Goal: Information Seeking & Learning: Learn about a topic

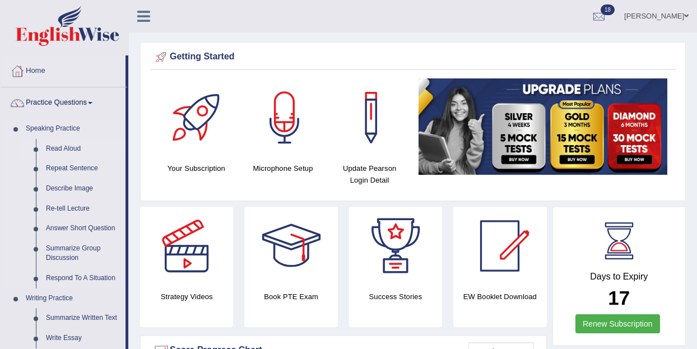
click at [71, 148] on link "Read Aloud" at bounding box center [83, 149] width 85 height 20
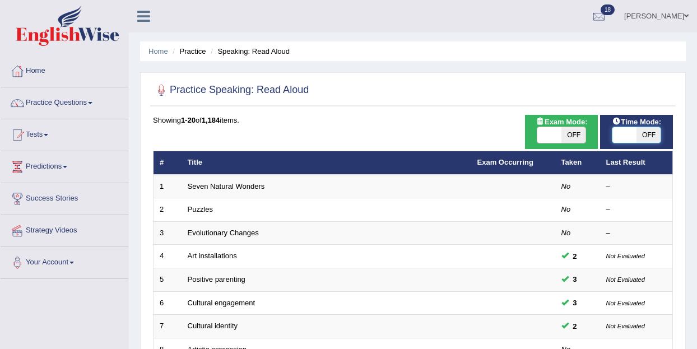
click at [622, 139] on span at bounding box center [624, 135] width 24 height 16
checkbox input "true"
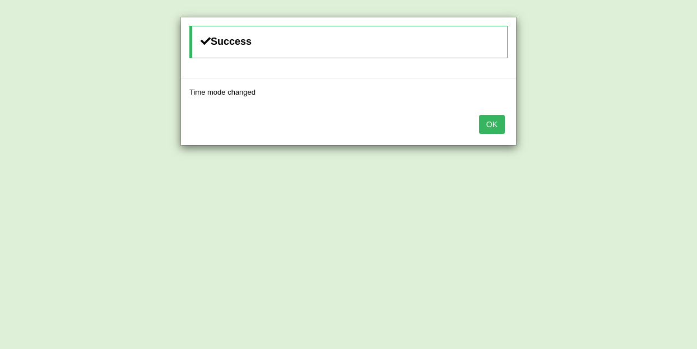
click at [494, 124] on button "OK" at bounding box center [492, 124] width 26 height 19
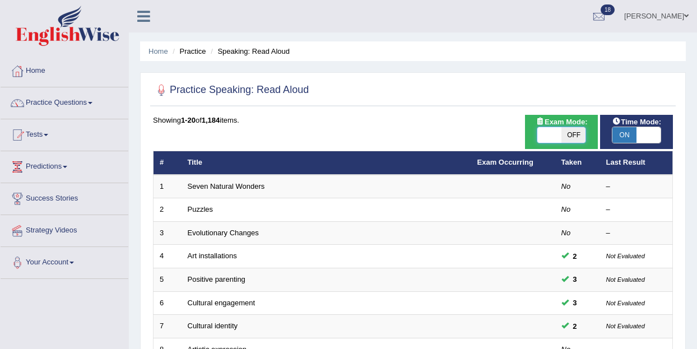
click at [547, 130] on span at bounding box center [549, 135] width 24 height 16
checkbox input "true"
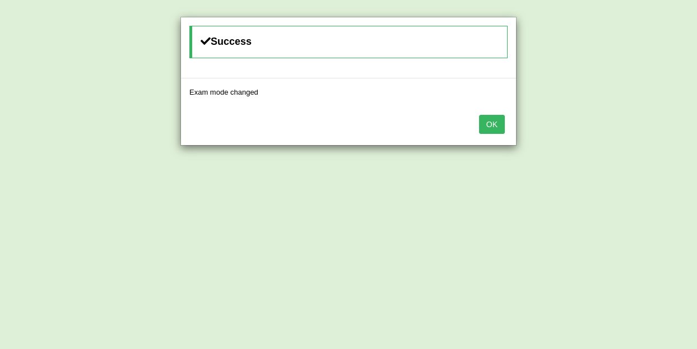
click at [494, 124] on button "OK" at bounding box center [492, 124] width 26 height 19
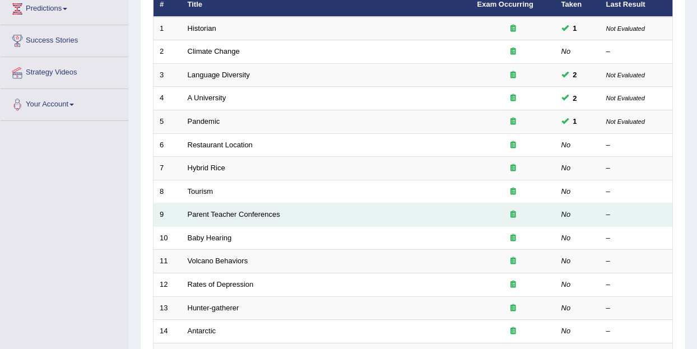
scroll to position [159, 0]
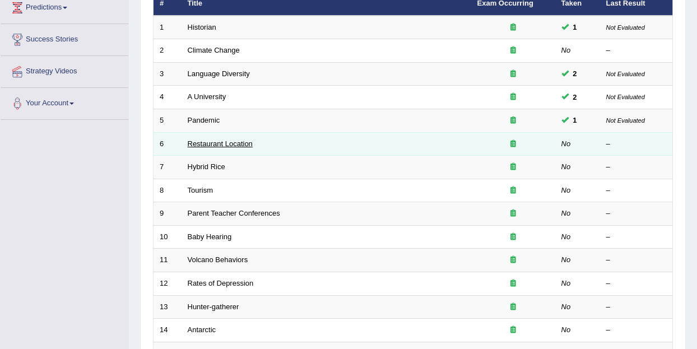
click at [208, 145] on link "Restaurant Location" at bounding box center [220, 143] width 65 height 8
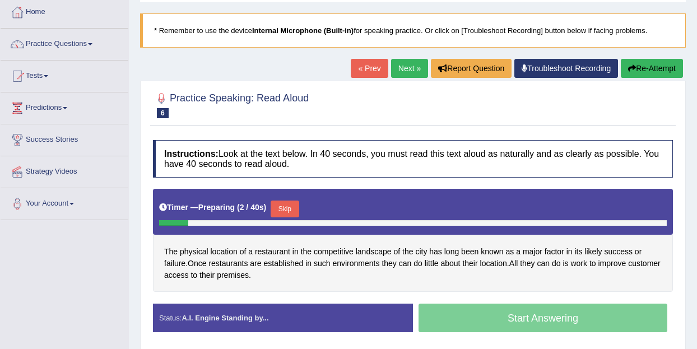
scroll to position [61, 0]
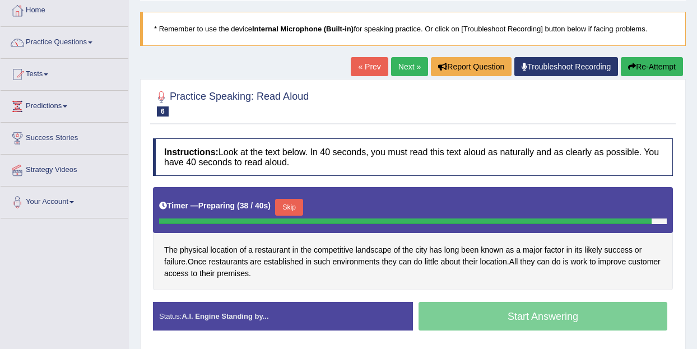
click at [361, 72] on link "« Prev" at bounding box center [369, 66] width 37 height 19
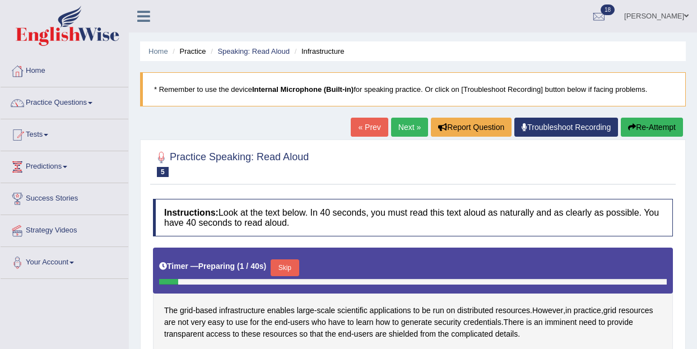
click at [395, 120] on link "Next »" at bounding box center [409, 127] width 37 height 19
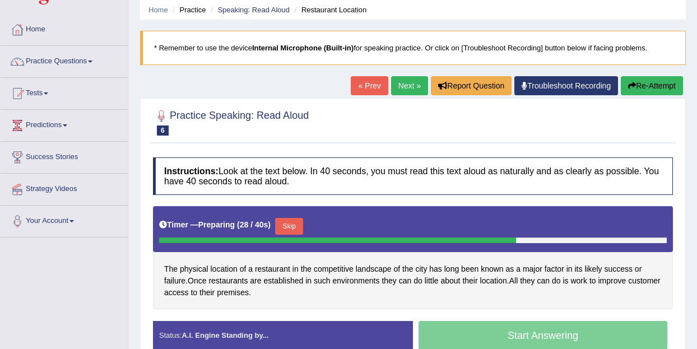
scroll to position [46, 0]
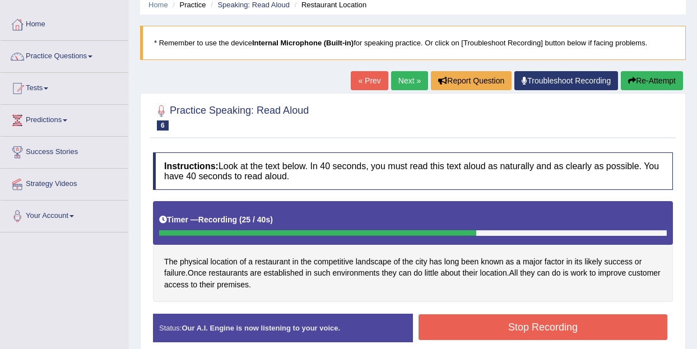
click at [525, 323] on button "Stop Recording" at bounding box center [542, 327] width 249 height 26
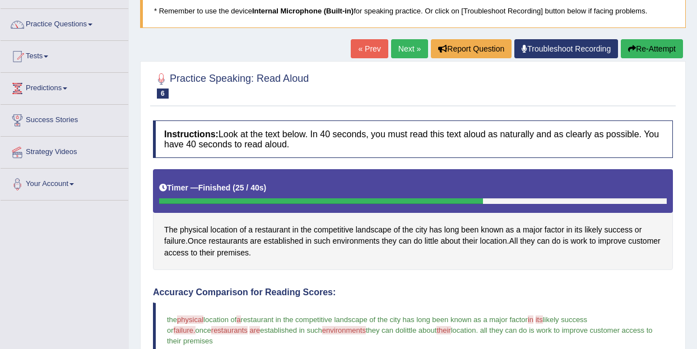
scroll to position [0, 0]
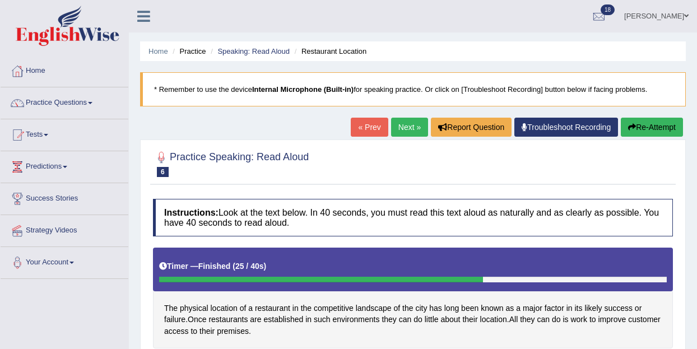
click at [407, 134] on link "Next »" at bounding box center [409, 127] width 37 height 19
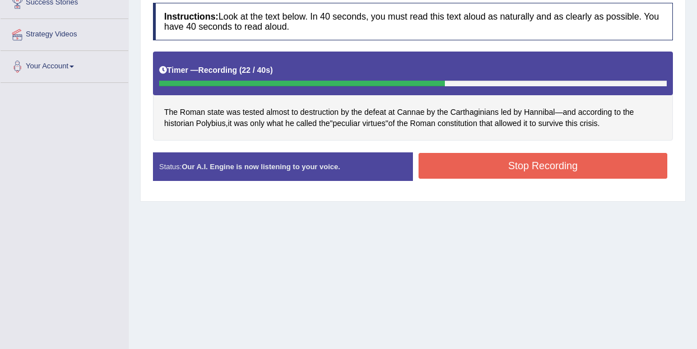
click at [528, 164] on button "Stop Recording" at bounding box center [542, 166] width 249 height 26
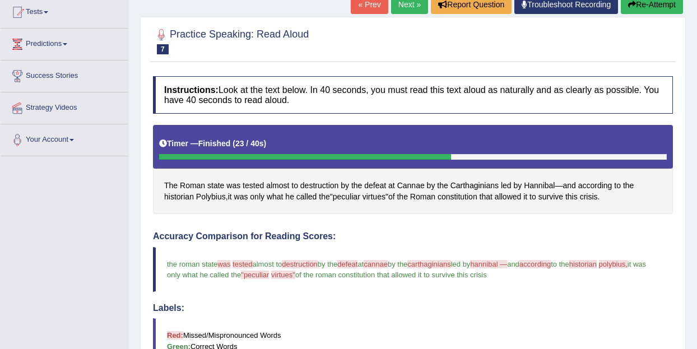
scroll to position [69, 0]
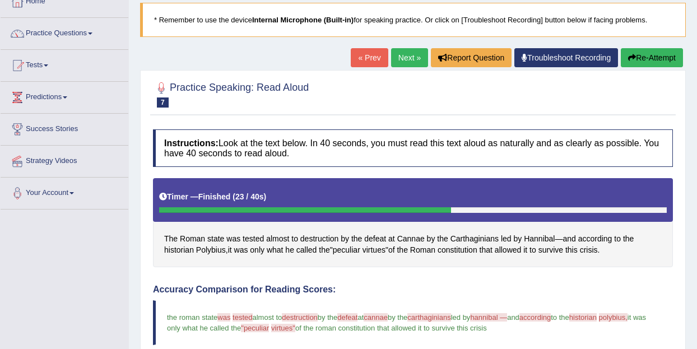
click at [401, 59] on link "Next »" at bounding box center [409, 57] width 37 height 19
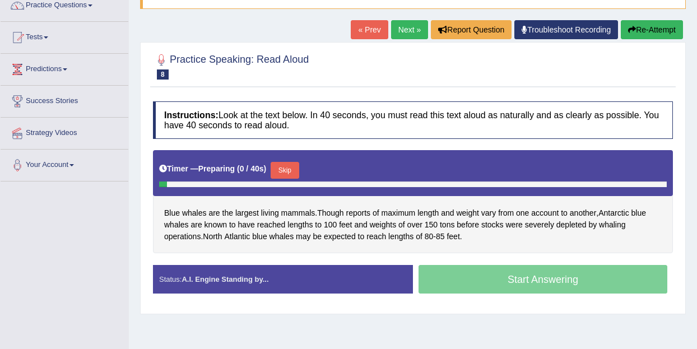
scroll to position [98, 0]
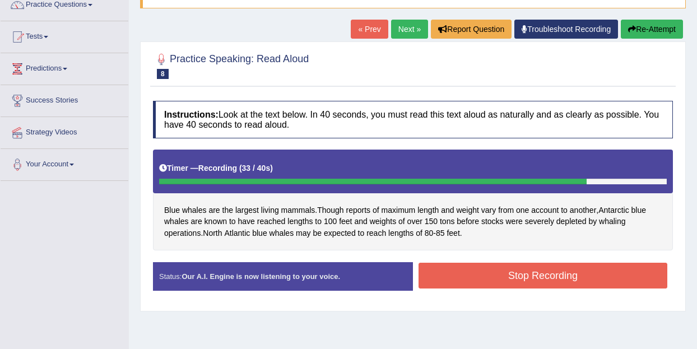
click at [520, 284] on button "Stop Recording" at bounding box center [542, 276] width 249 height 26
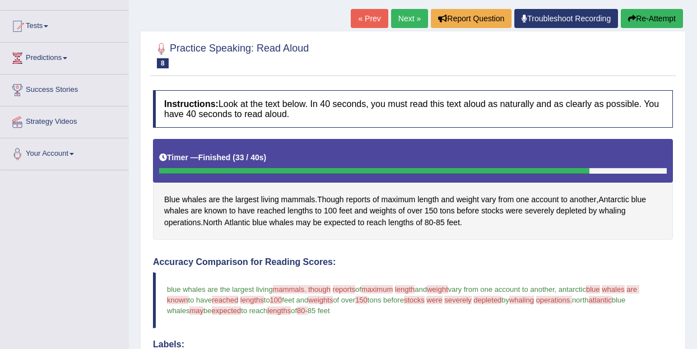
scroll to position [0, 0]
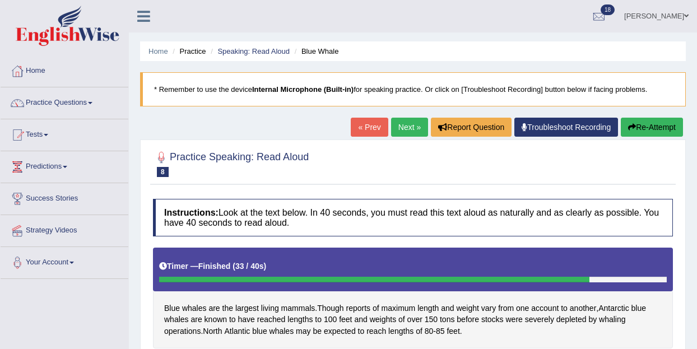
click at [401, 128] on link "Next »" at bounding box center [409, 127] width 37 height 19
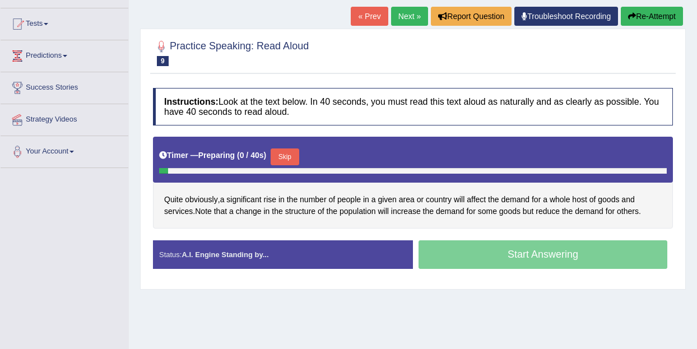
scroll to position [126, 0]
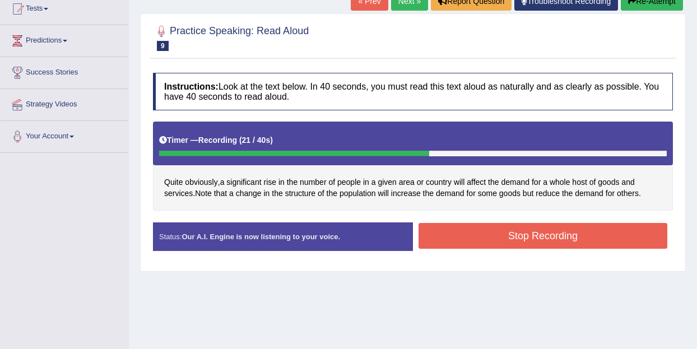
click at [494, 235] on button "Stop Recording" at bounding box center [542, 236] width 249 height 26
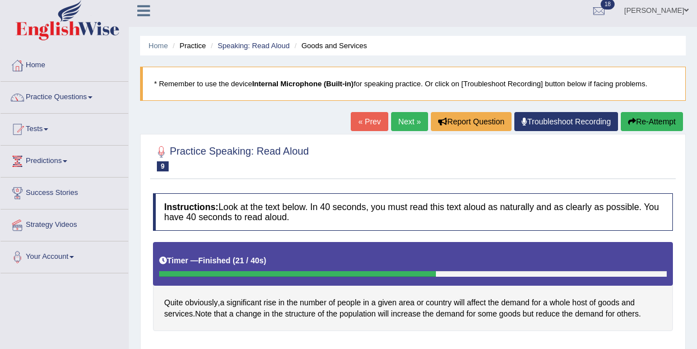
scroll to position [0, 0]
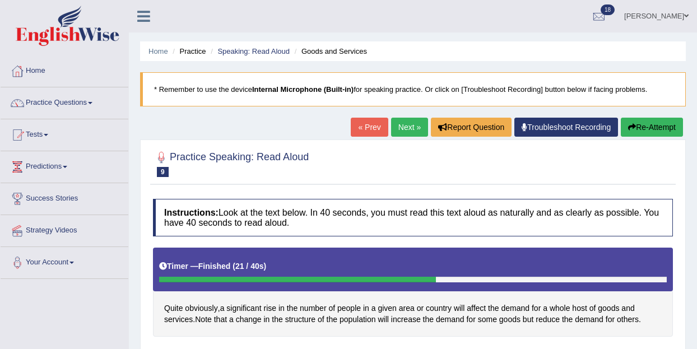
click at [401, 124] on link "Next »" at bounding box center [409, 127] width 37 height 19
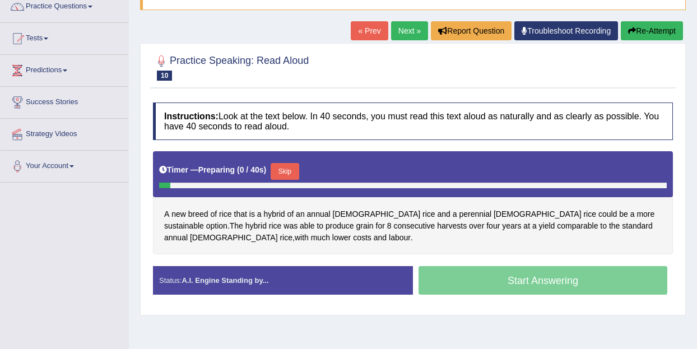
scroll to position [97, 0]
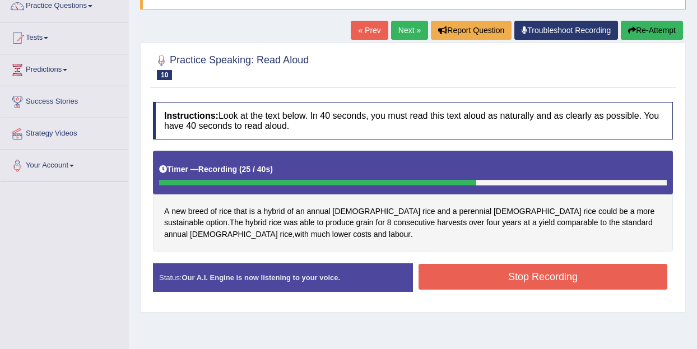
click at [510, 282] on button "Stop Recording" at bounding box center [542, 277] width 249 height 26
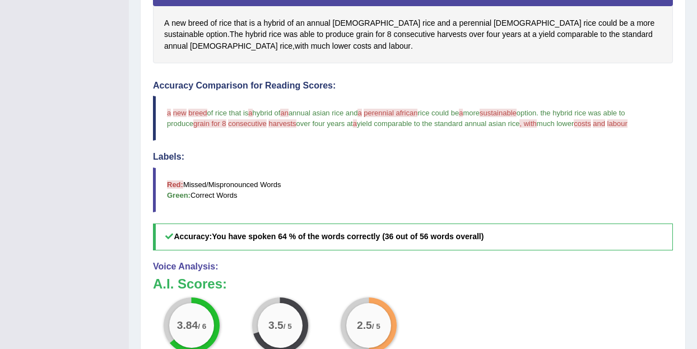
scroll to position [0, 0]
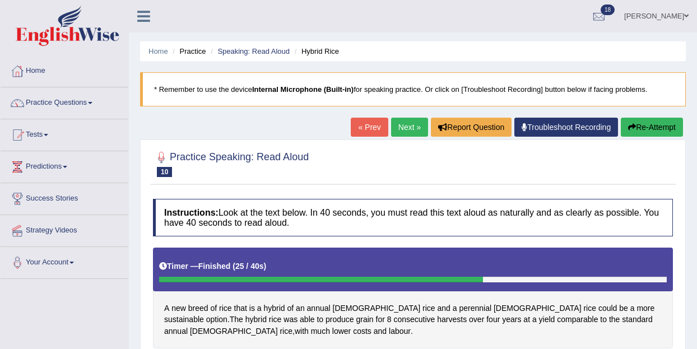
click at [402, 124] on link "Next »" at bounding box center [409, 127] width 37 height 19
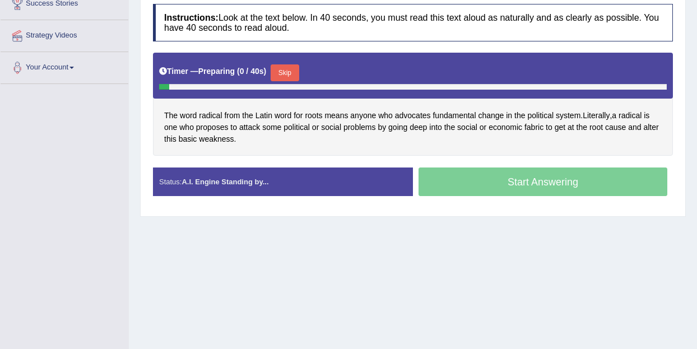
scroll to position [225, 0]
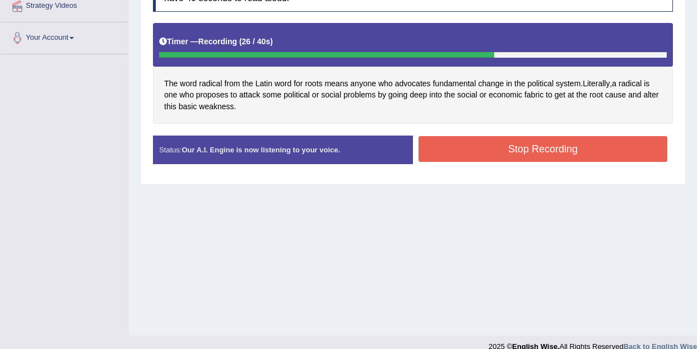
click at [512, 146] on button "Stop Recording" at bounding box center [542, 149] width 249 height 26
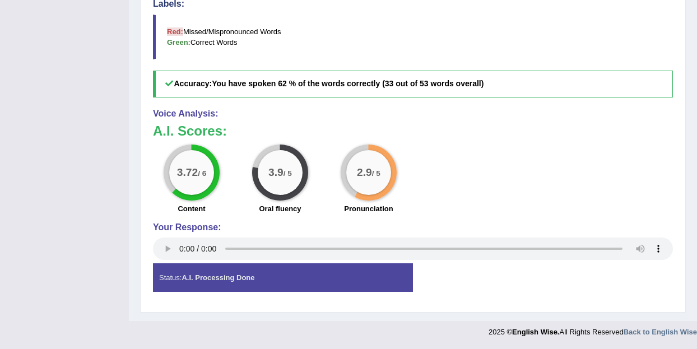
scroll to position [0, 0]
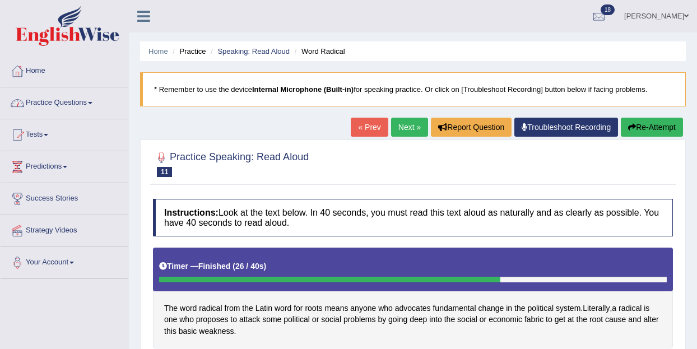
click at [401, 129] on link "Next »" at bounding box center [409, 127] width 37 height 19
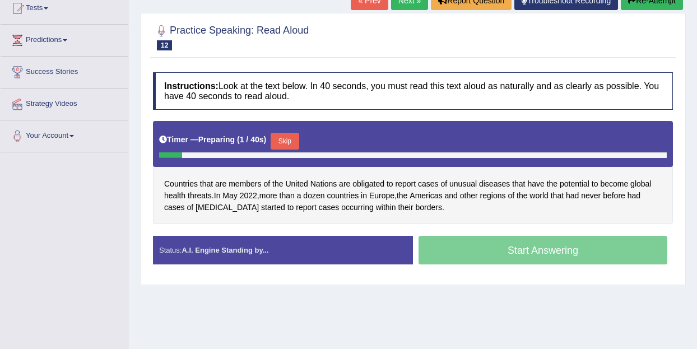
scroll to position [140, 0]
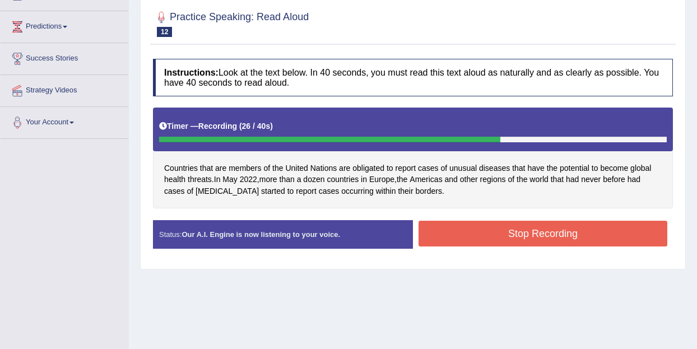
click at [578, 237] on button "Stop Recording" at bounding box center [542, 234] width 249 height 26
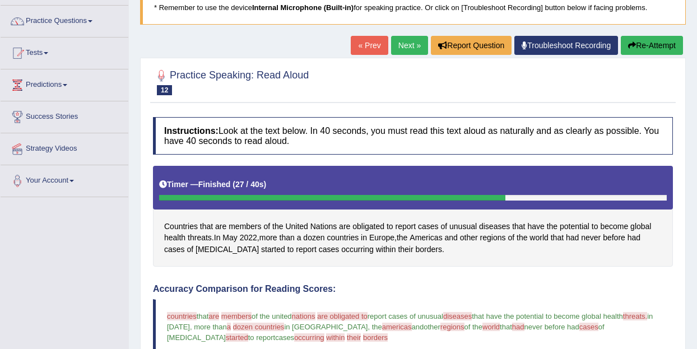
scroll to position [85, 0]
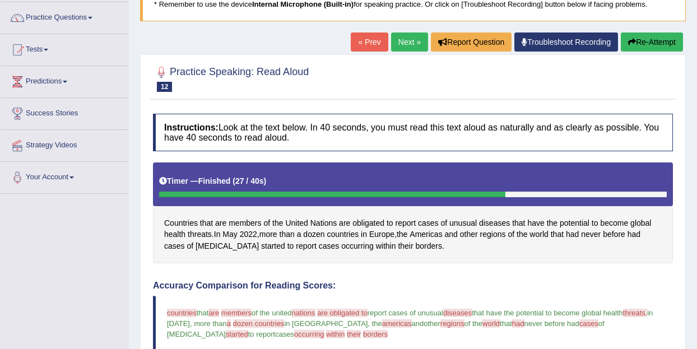
click at [395, 44] on link "Next »" at bounding box center [409, 41] width 37 height 19
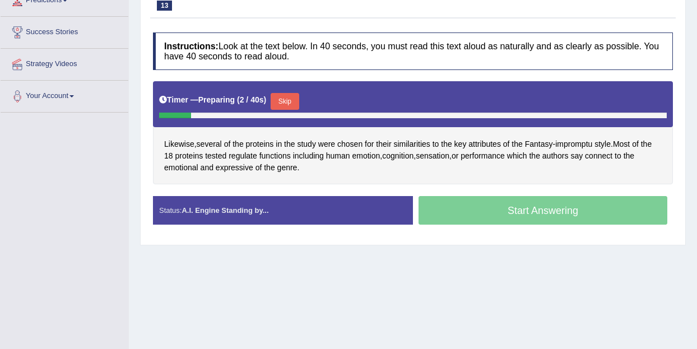
scroll to position [162, 0]
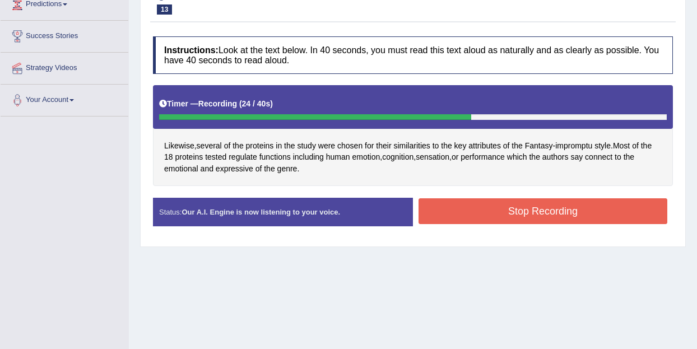
click at [557, 226] on div "Stop Recording" at bounding box center [543, 212] width 260 height 29
click at [556, 217] on button "Stop Recording" at bounding box center [542, 211] width 249 height 26
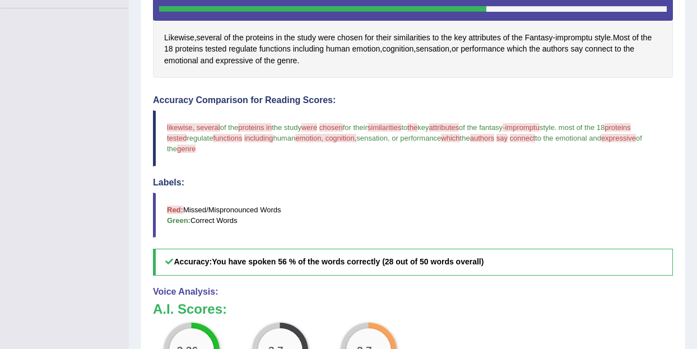
scroll to position [0, 0]
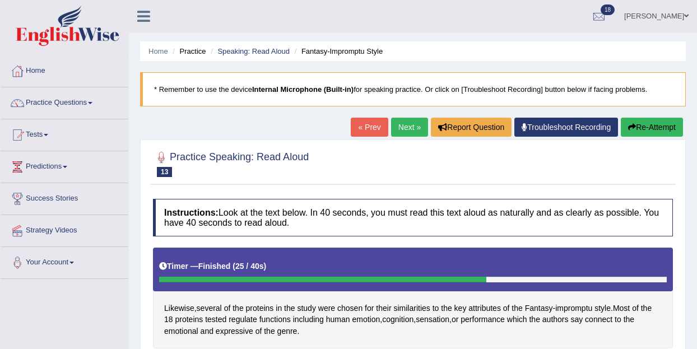
click at [400, 120] on link "Next »" at bounding box center [409, 127] width 37 height 19
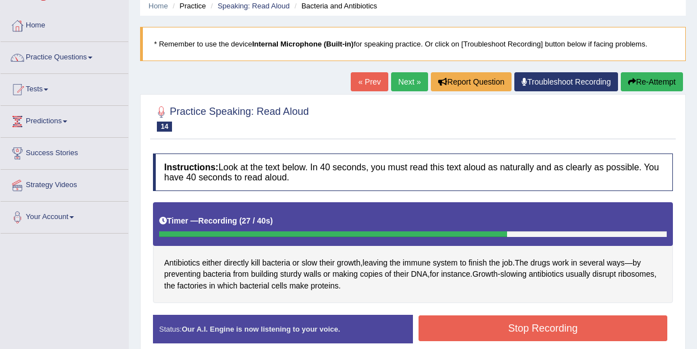
click at [556, 337] on button "Stop Recording" at bounding box center [542, 328] width 249 height 26
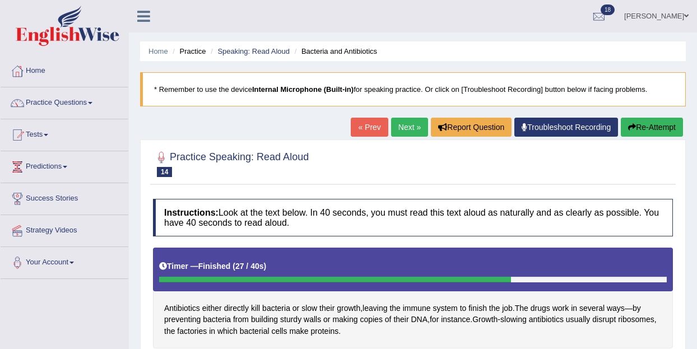
click at [398, 130] on link "Next »" at bounding box center [409, 127] width 37 height 19
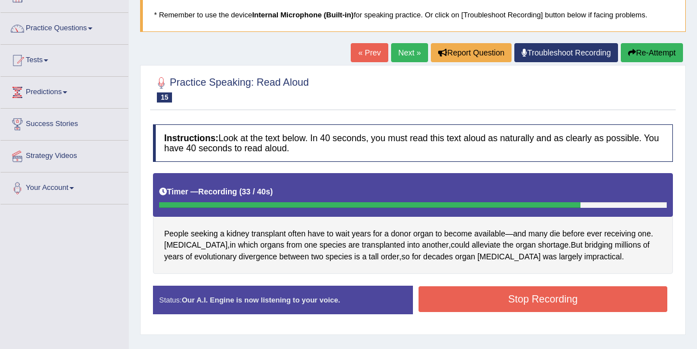
click at [522, 314] on div "Stop Recording" at bounding box center [543, 300] width 260 height 29
click at [514, 291] on button "Stop Recording" at bounding box center [542, 299] width 249 height 26
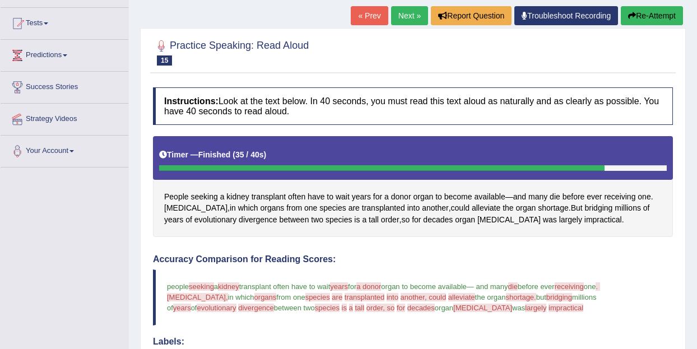
scroll to position [117, 0]
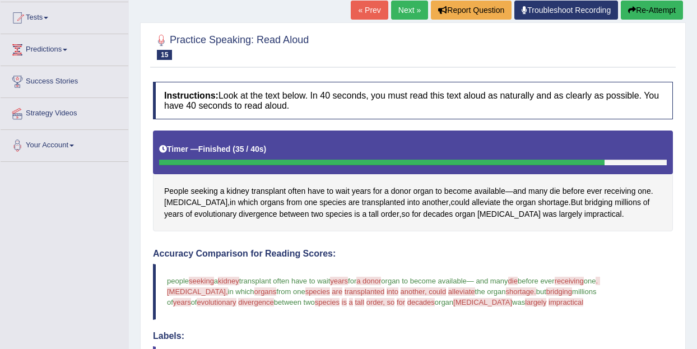
click at [404, 13] on link "Next »" at bounding box center [409, 10] width 37 height 19
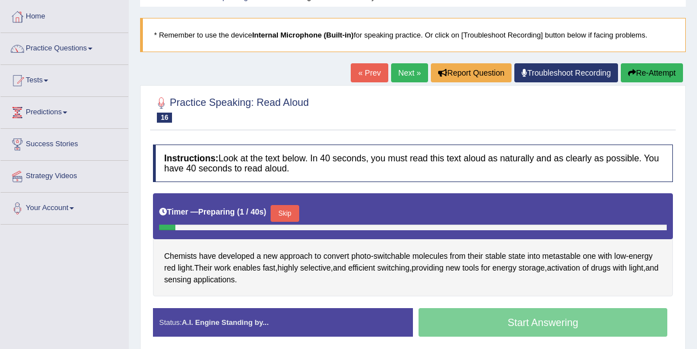
scroll to position [55, 0]
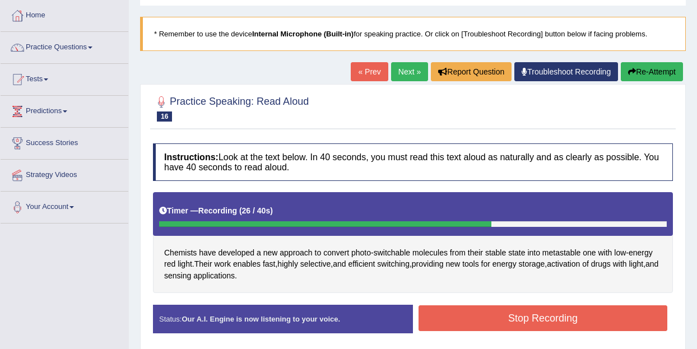
click at [506, 312] on button "Stop Recording" at bounding box center [542, 318] width 249 height 26
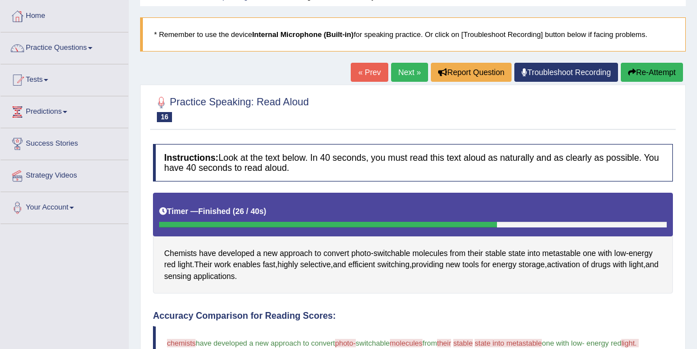
scroll to position [0, 0]
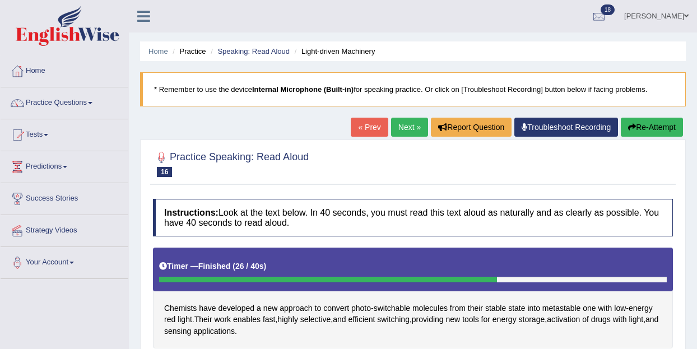
click at [401, 128] on link "Next »" at bounding box center [409, 127] width 37 height 19
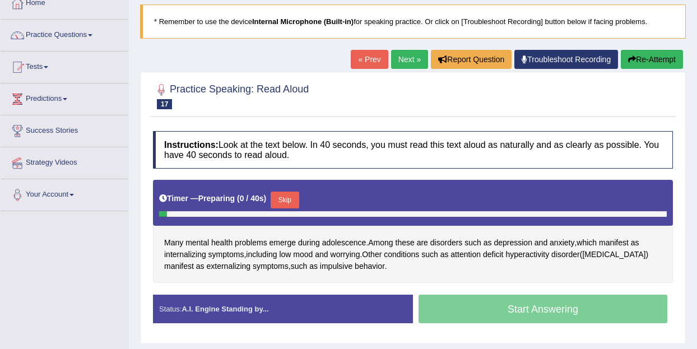
scroll to position [91, 0]
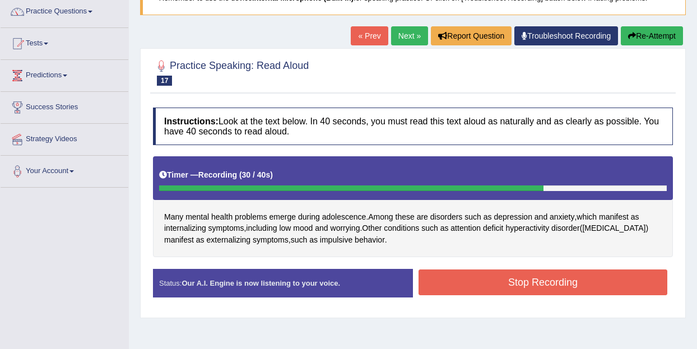
click at [570, 289] on button "Stop Recording" at bounding box center [542, 282] width 249 height 26
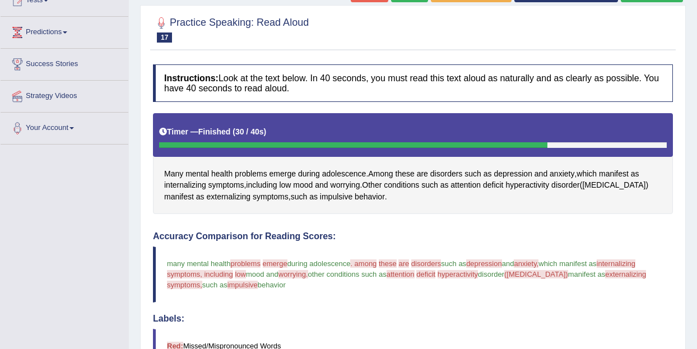
scroll to position [21, 0]
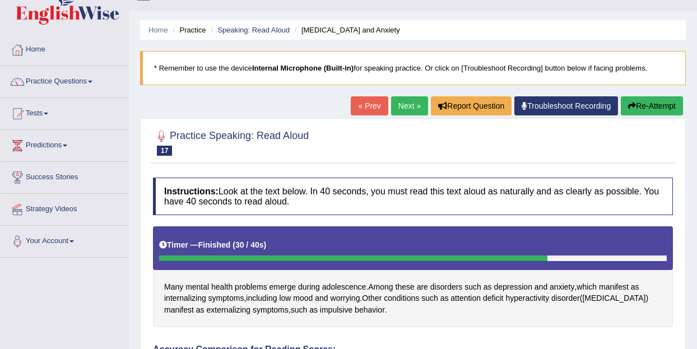
click at [362, 98] on link "« Prev" at bounding box center [369, 105] width 37 height 19
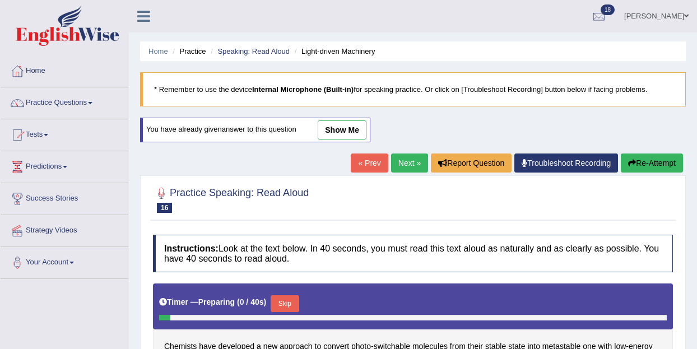
click at [398, 164] on link "Next »" at bounding box center [409, 163] width 37 height 19
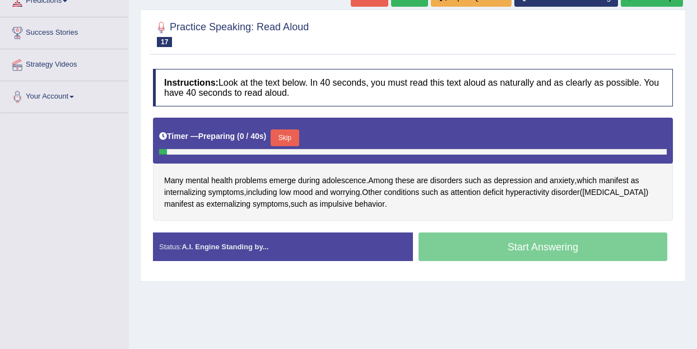
scroll to position [184, 0]
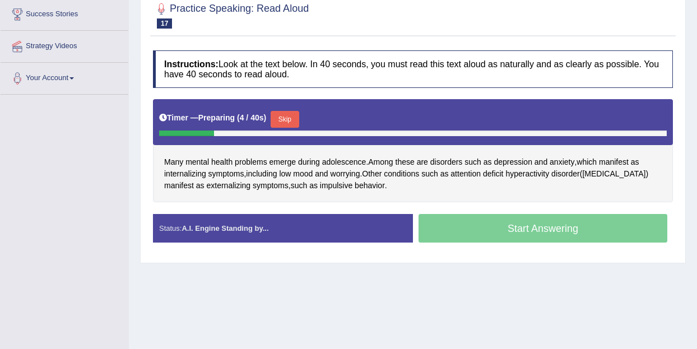
click at [289, 119] on button "Skip" at bounding box center [285, 119] width 28 height 17
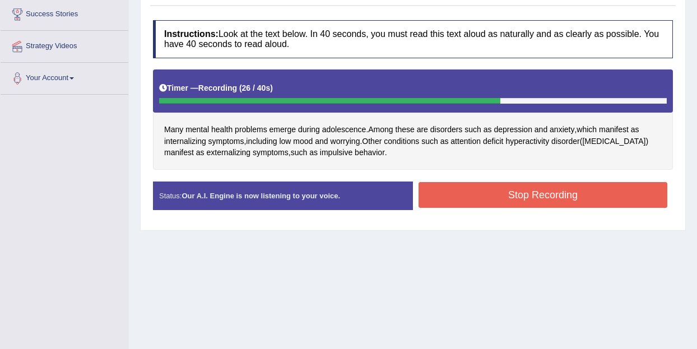
click at [529, 203] on button "Stop Recording" at bounding box center [542, 195] width 249 height 26
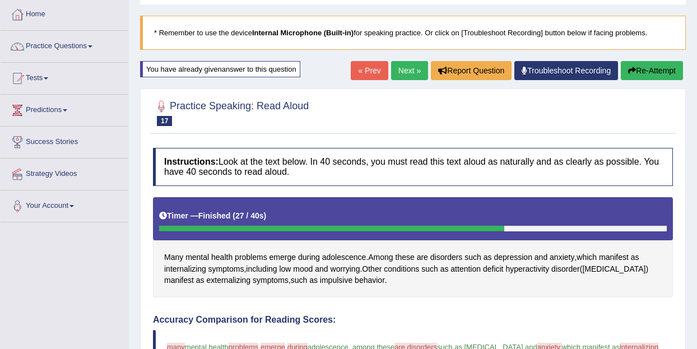
scroll to position [53, 0]
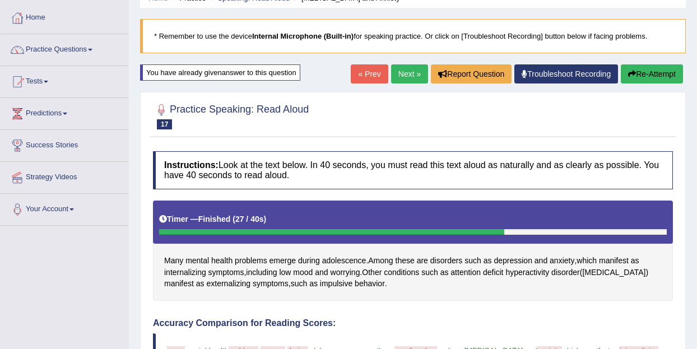
click at [406, 78] on link "Next »" at bounding box center [409, 73] width 37 height 19
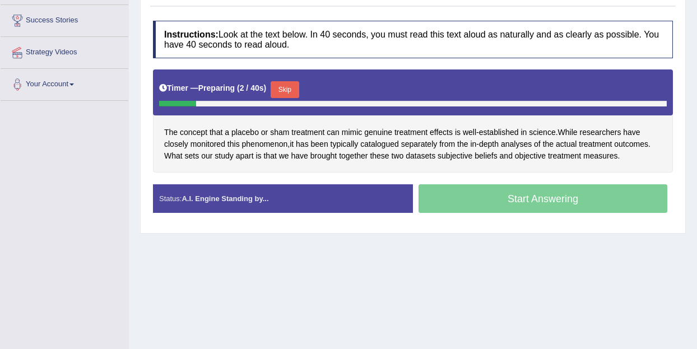
scroll to position [176, 0]
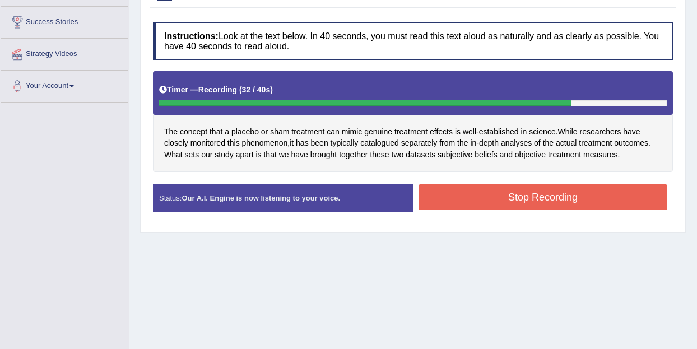
click at [564, 194] on button "Stop Recording" at bounding box center [542, 197] width 249 height 26
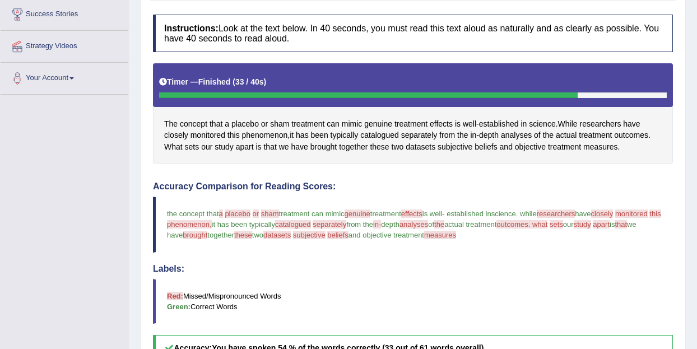
scroll to position [0, 0]
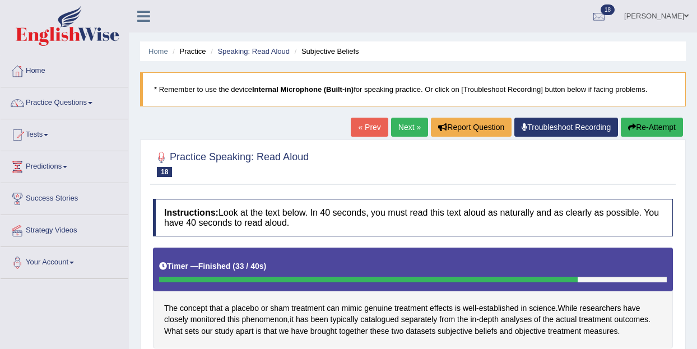
click at [410, 125] on link "Next »" at bounding box center [409, 127] width 37 height 19
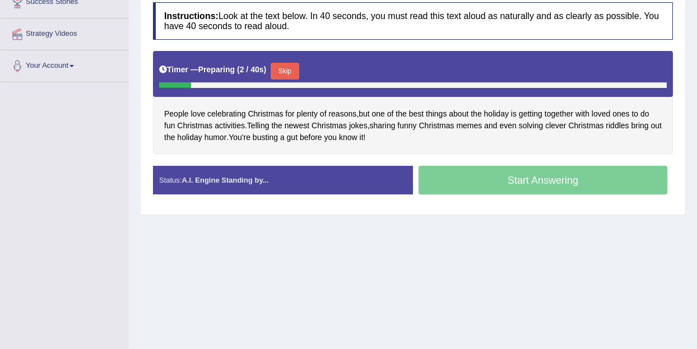
scroll to position [196, 0]
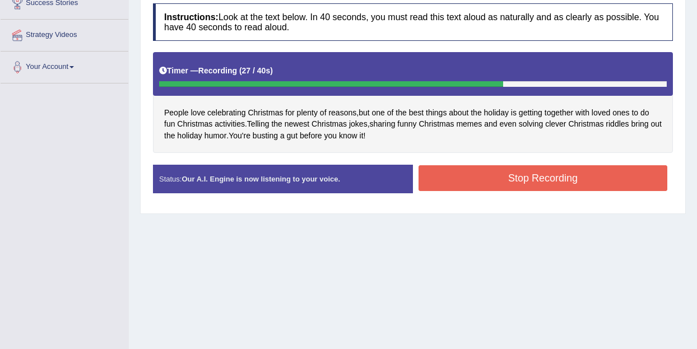
click at [568, 174] on button "Stop Recording" at bounding box center [542, 178] width 249 height 26
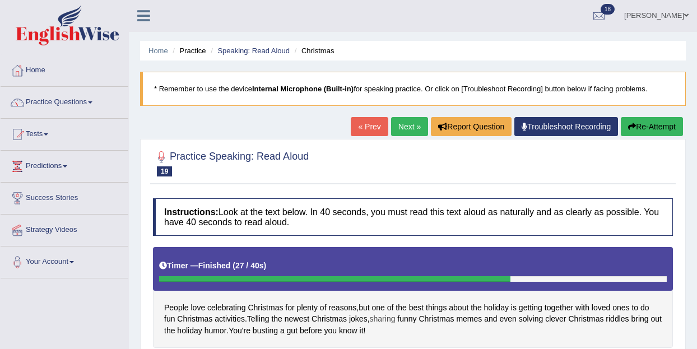
scroll to position [0, 0]
click at [407, 125] on link "Next »" at bounding box center [409, 127] width 37 height 19
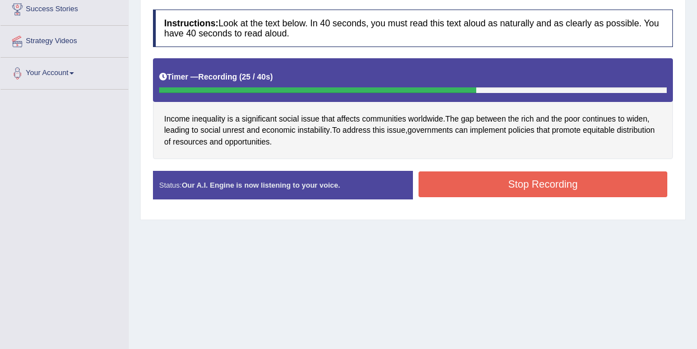
click at [578, 188] on button "Stop Recording" at bounding box center [542, 184] width 249 height 26
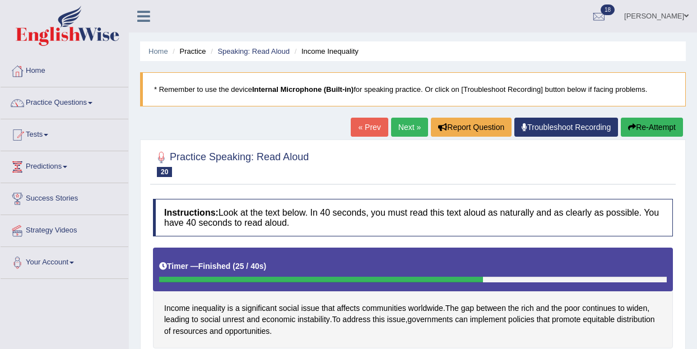
click at [410, 136] on link "Next »" at bounding box center [409, 127] width 37 height 19
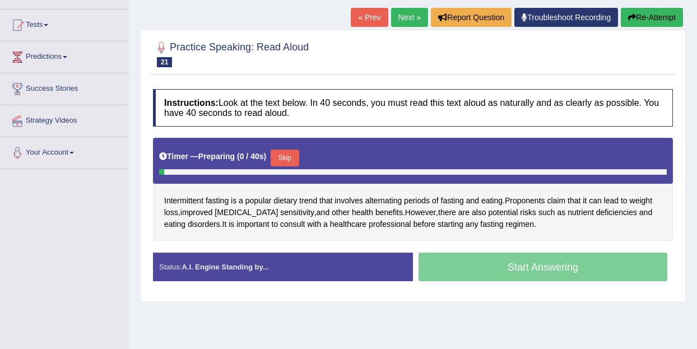
scroll to position [124, 0]
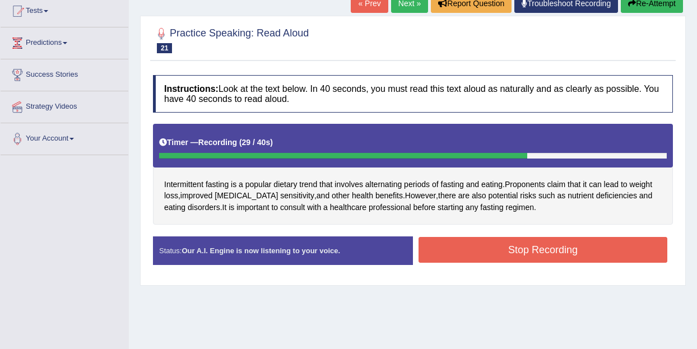
click at [533, 256] on button "Stop Recording" at bounding box center [542, 250] width 249 height 26
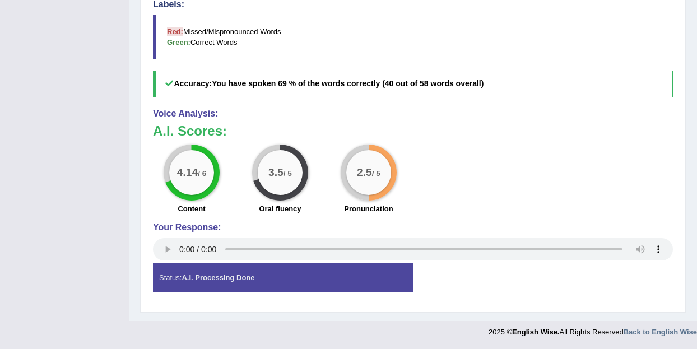
scroll to position [0, 0]
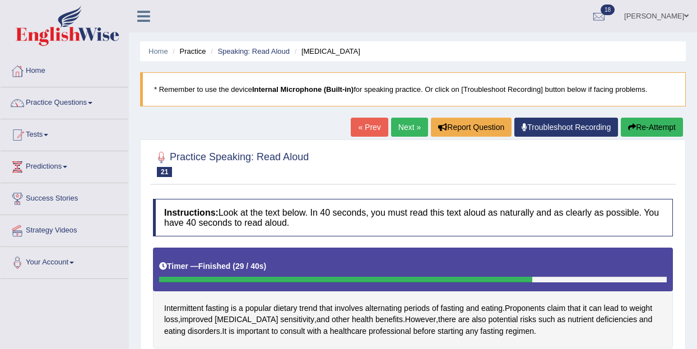
click at [399, 126] on link "Next »" at bounding box center [409, 127] width 37 height 19
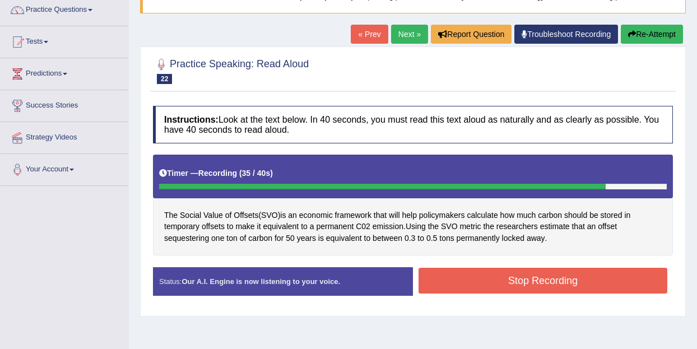
click at [584, 283] on button "Stop Recording" at bounding box center [542, 281] width 249 height 26
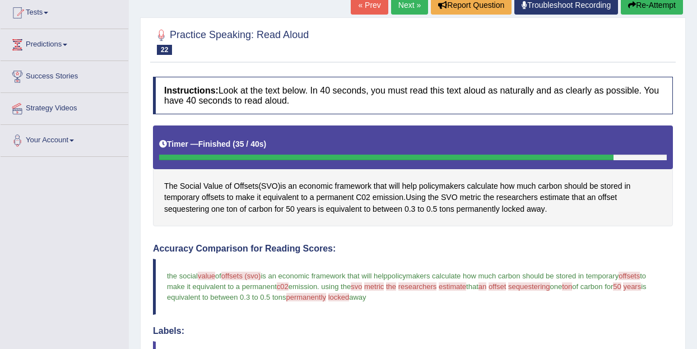
scroll to position [108, 0]
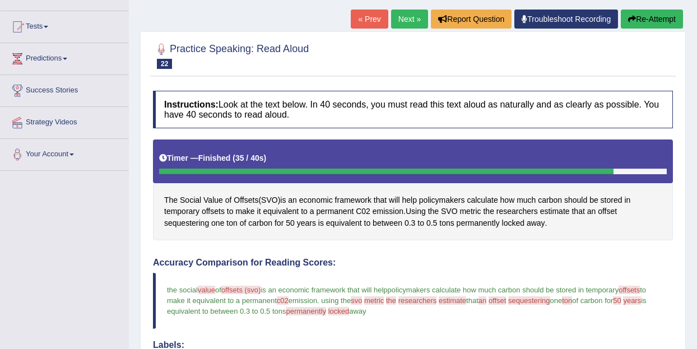
click at [406, 20] on link "Next »" at bounding box center [409, 19] width 37 height 19
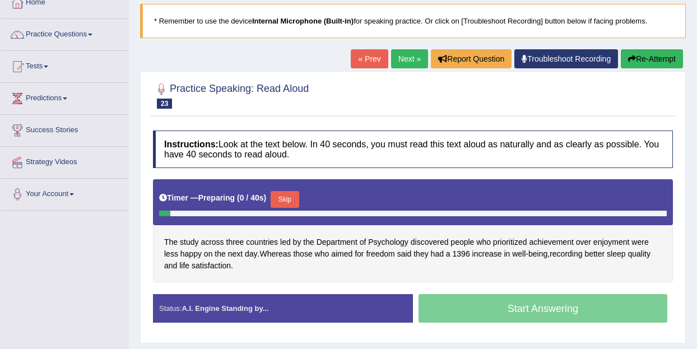
scroll to position [77, 0]
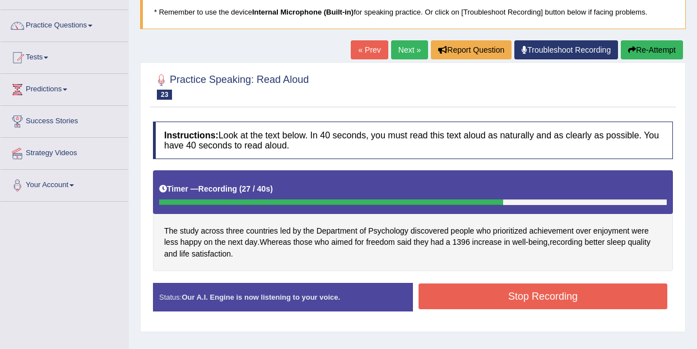
click at [560, 295] on button "Stop Recording" at bounding box center [542, 296] width 249 height 26
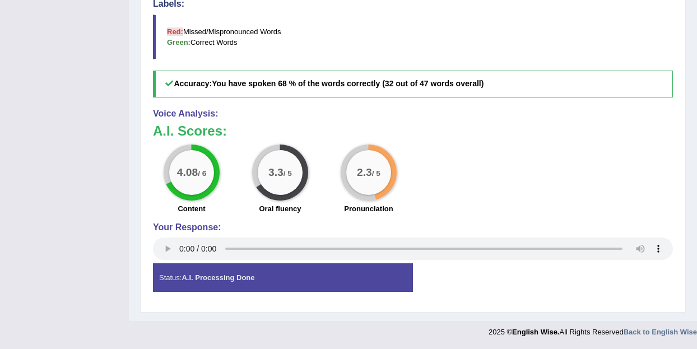
scroll to position [0, 0]
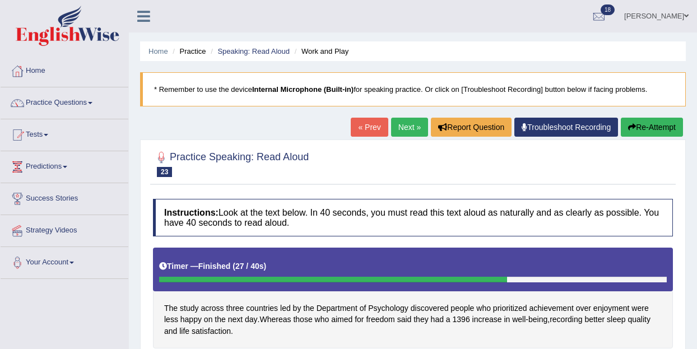
click at [401, 122] on link "Next »" at bounding box center [409, 127] width 37 height 19
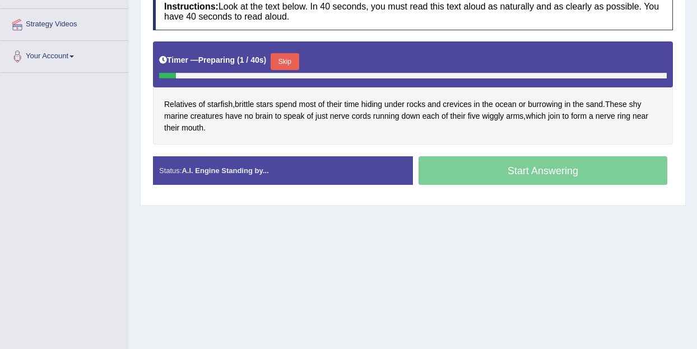
scroll to position [207, 0]
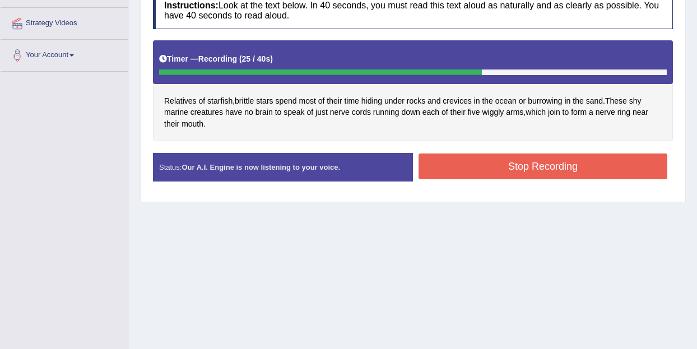
click at [534, 175] on button "Stop Recording" at bounding box center [542, 167] width 249 height 26
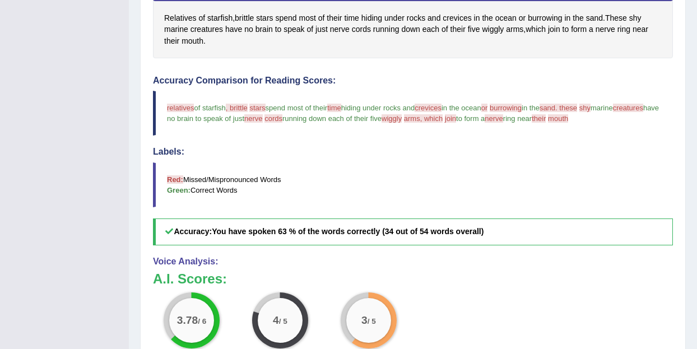
scroll to position [0, 0]
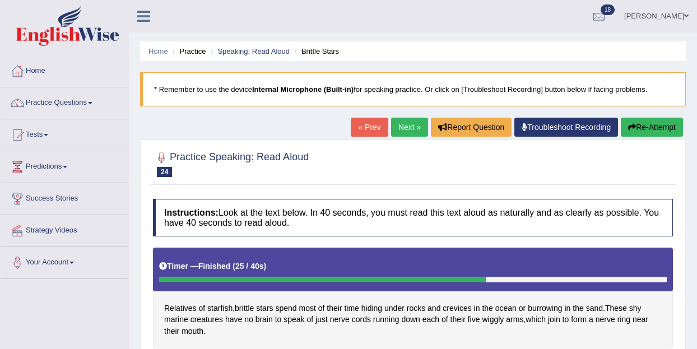
click at [404, 128] on link "Next »" at bounding box center [409, 127] width 37 height 19
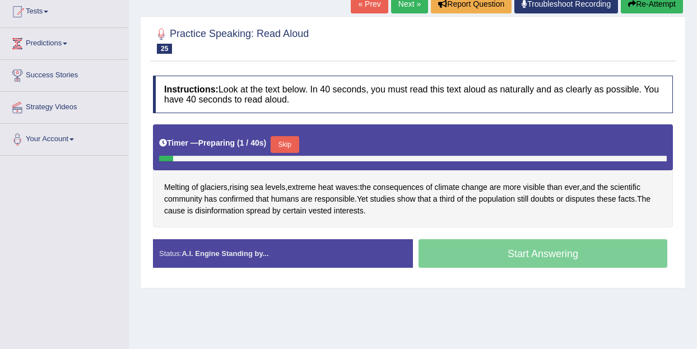
scroll to position [124, 0]
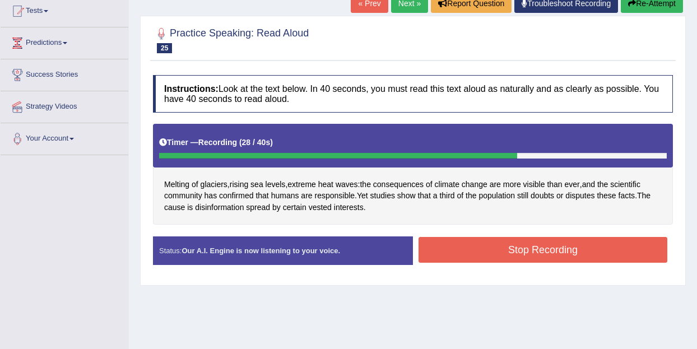
click at [547, 246] on button "Stop Recording" at bounding box center [542, 250] width 249 height 26
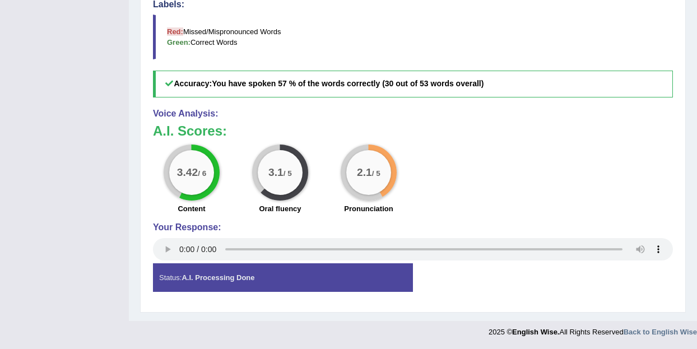
scroll to position [0, 0]
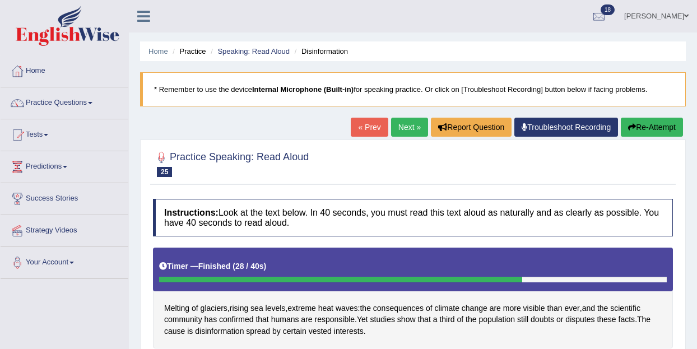
click at [401, 120] on link "Next »" at bounding box center [409, 127] width 37 height 19
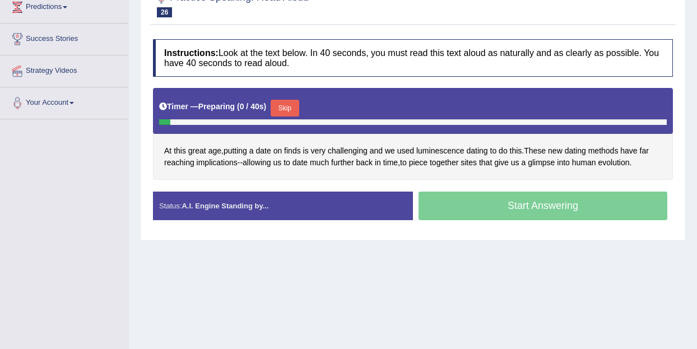
scroll to position [158, 0]
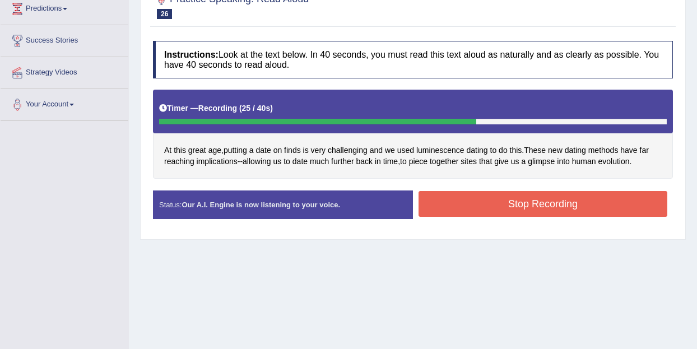
click at [533, 208] on button "Stop Recording" at bounding box center [542, 204] width 249 height 26
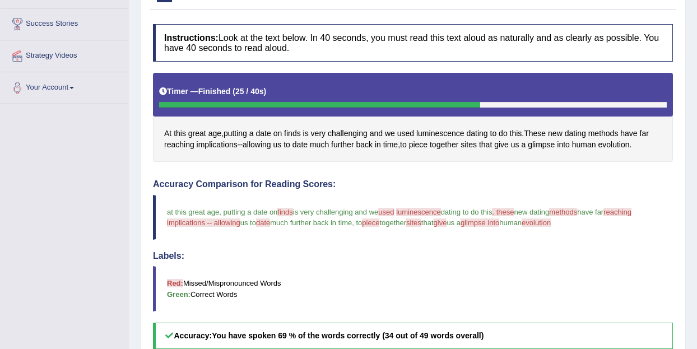
scroll to position [0, 0]
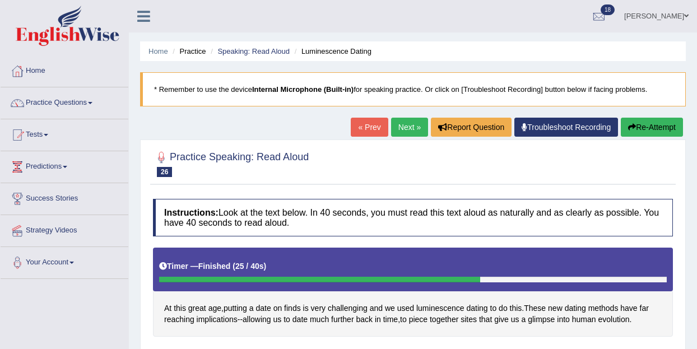
click at [408, 134] on link "Next »" at bounding box center [409, 127] width 37 height 19
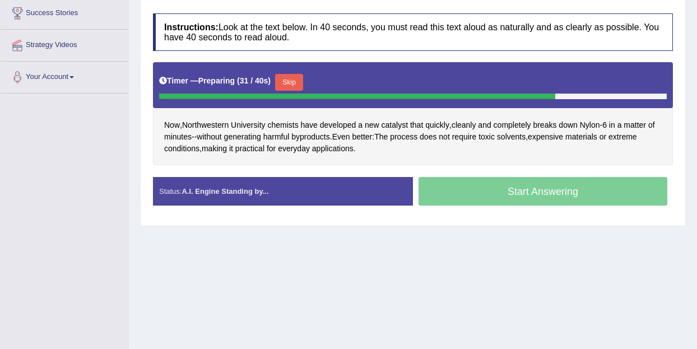
scroll to position [188, 0]
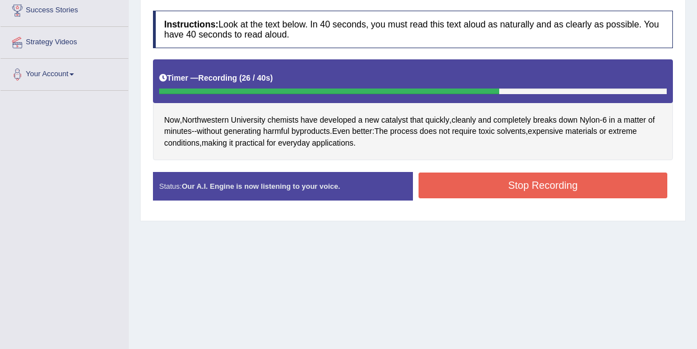
click at [533, 185] on button "Stop Recording" at bounding box center [542, 186] width 249 height 26
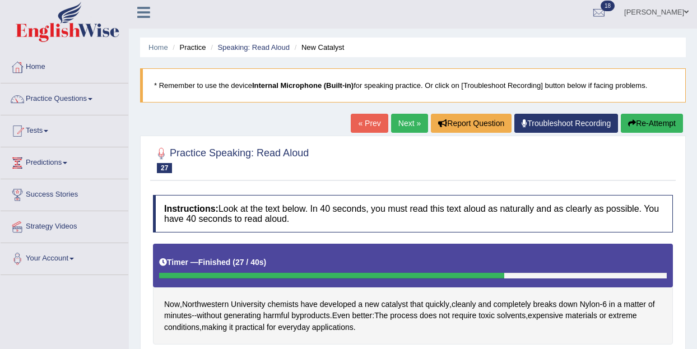
scroll to position [0, 0]
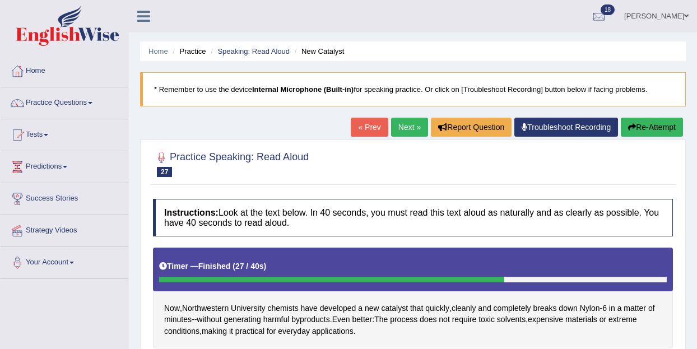
click at [403, 126] on link "Next »" at bounding box center [409, 127] width 37 height 19
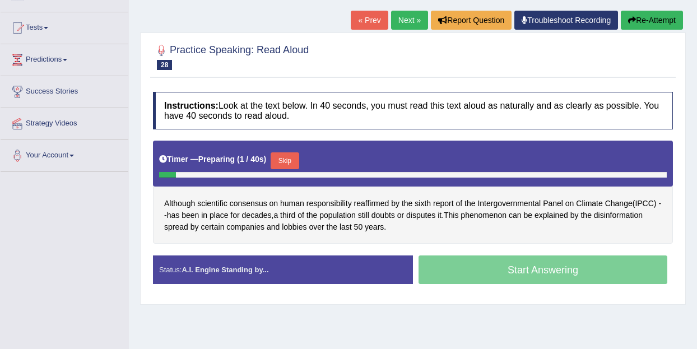
scroll to position [117, 0]
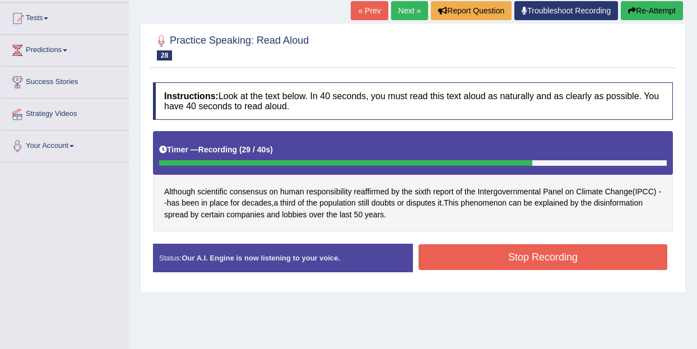
click at [521, 253] on button "Stop Recording" at bounding box center [542, 257] width 249 height 26
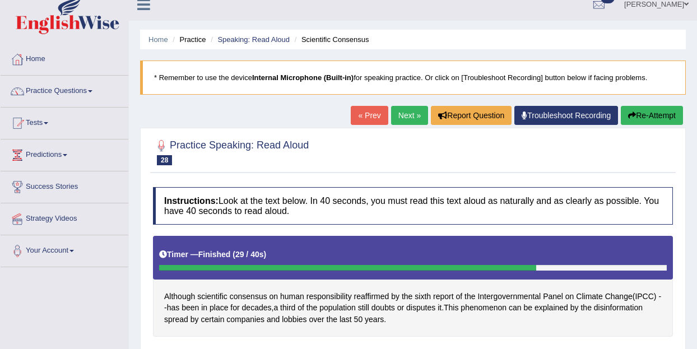
scroll to position [10, 0]
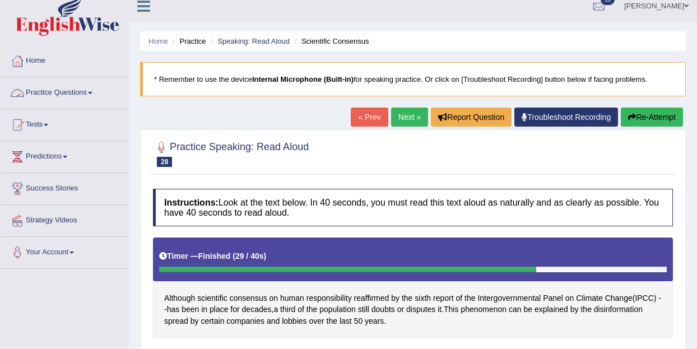
click at [92, 92] on span at bounding box center [90, 93] width 4 height 2
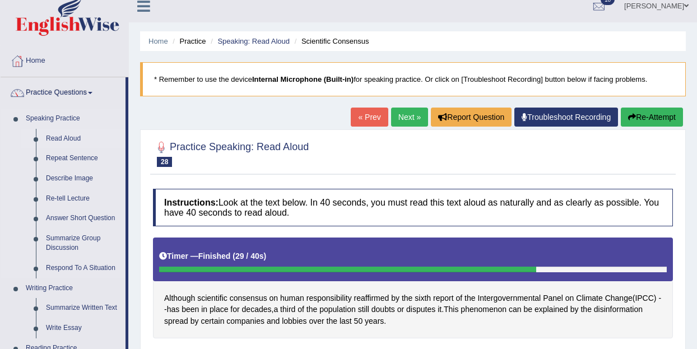
click at [62, 138] on link "Read Aloud" at bounding box center [83, 139] width 85 height 20
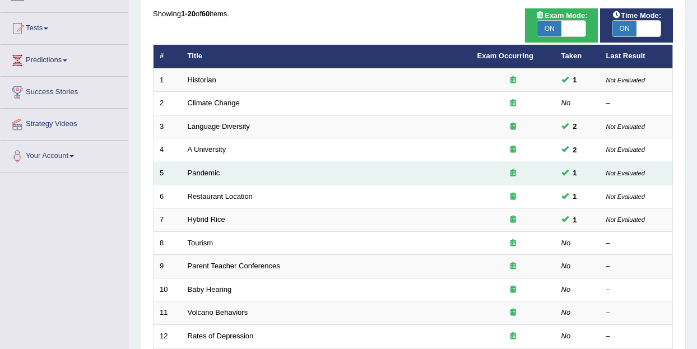
scroll to position [97, 0]
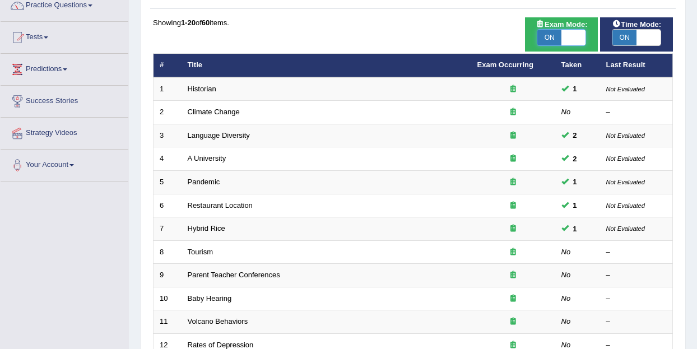
click at [577, 36] on span at bounding box center [573, 38] width 24 height 16
checkbox input "false"
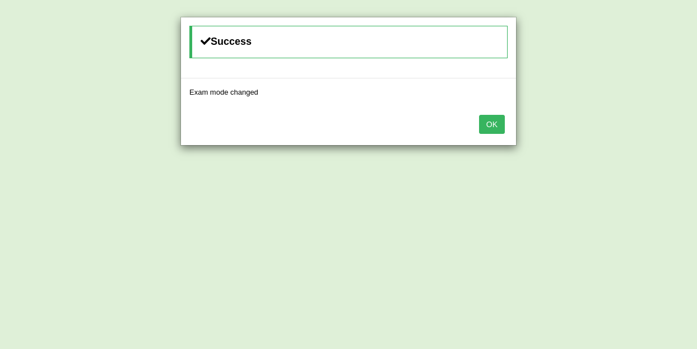
click at [491, 119] on button "OK" at bounding box center [492, 124] width 26 height 19
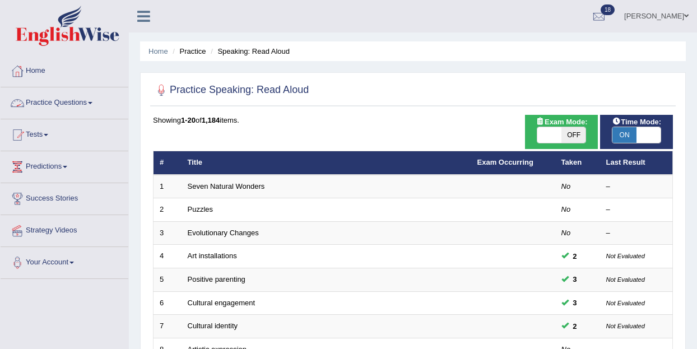
click at [92, 102] on span at bounding box center [90, 103] width 4 height 2
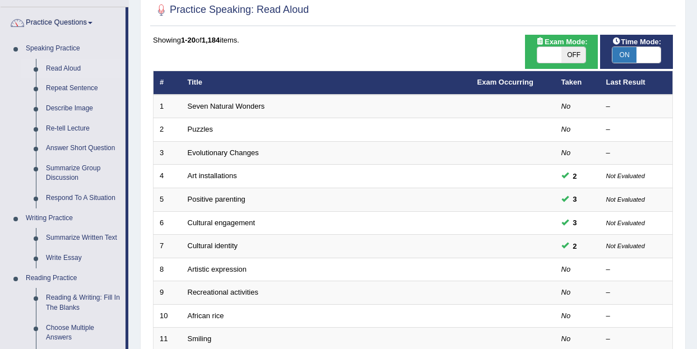
scroll to position [80, 0]
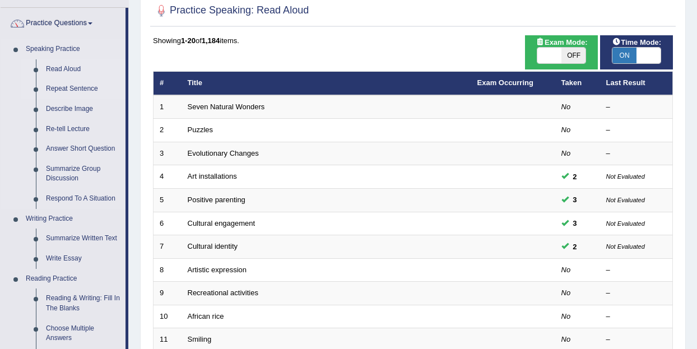
click at [50, 90] on link "Repeat Sentence" at bounding box center [83, 89] width 85 height 20
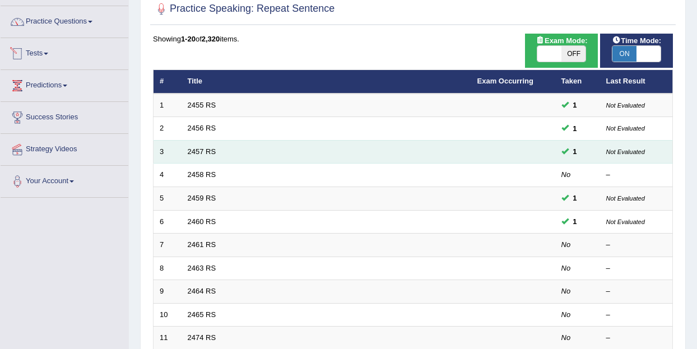
scroll to position [106, 0]
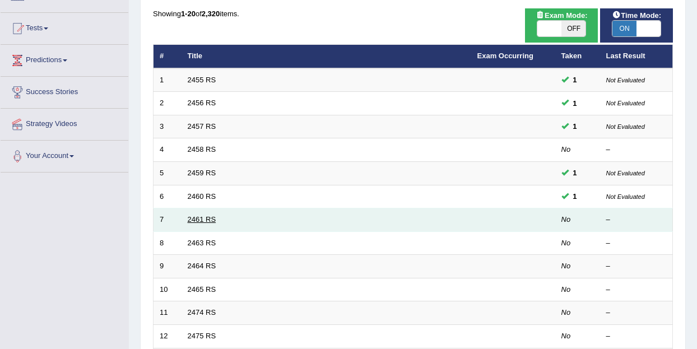
click at [204, 221] on link "2461 RS" at bounding box center [202, 219] width 29 height 8
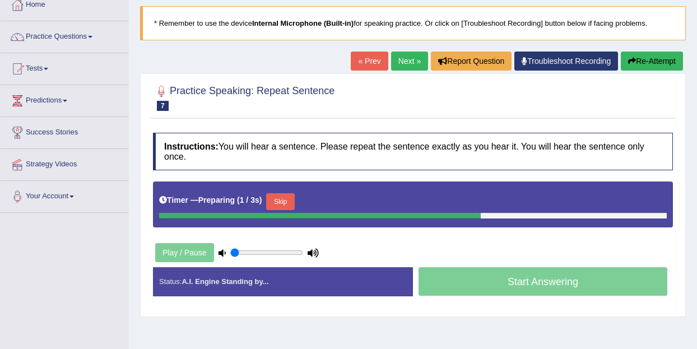
scroll to position [66, 0]
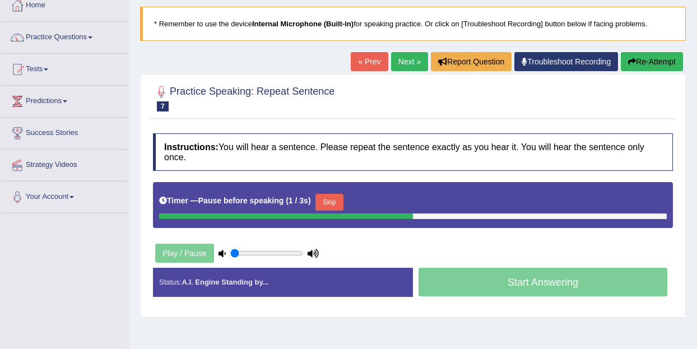
click at [362, 60] on link "« Prev" at bounding box center [369, 61] width 37 height 19
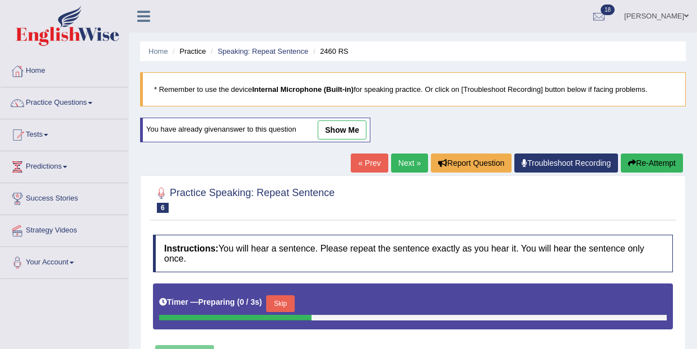
click at [403, 160] on link "Next »" at bounding box center [409, 163] width 37 height 19
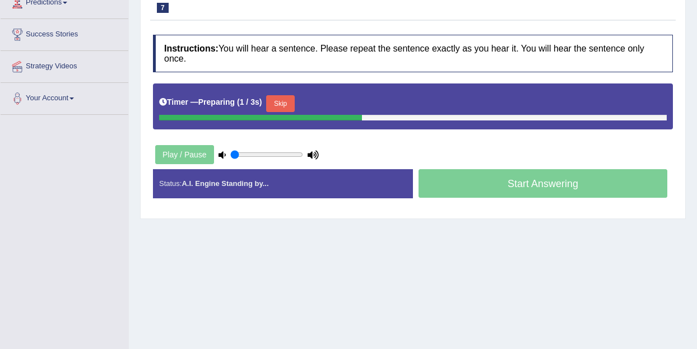
scroll to position [162, 0]
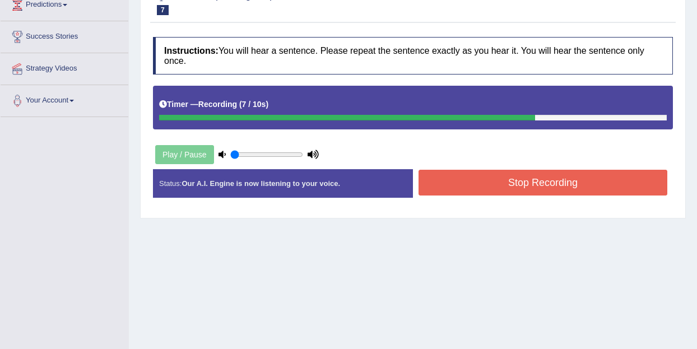
click at [520, 188] on button "Stop Recording" at bounding box center [542, 183] width 249 height 26
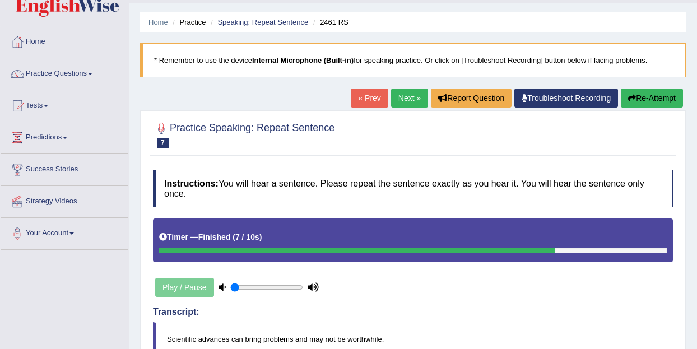
scroll to position [0, 0]
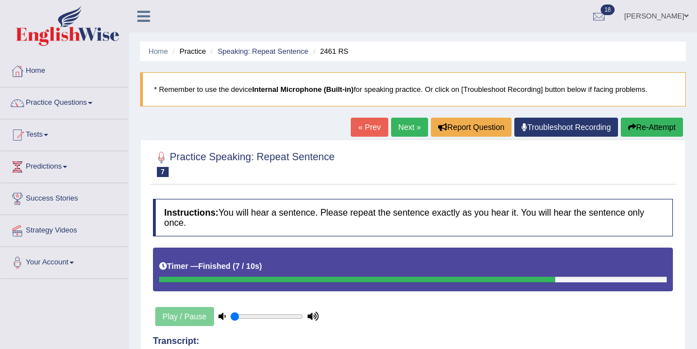
click at [397, 129] on link "Next »" at bounding box center [409, 127] width 37 height 19
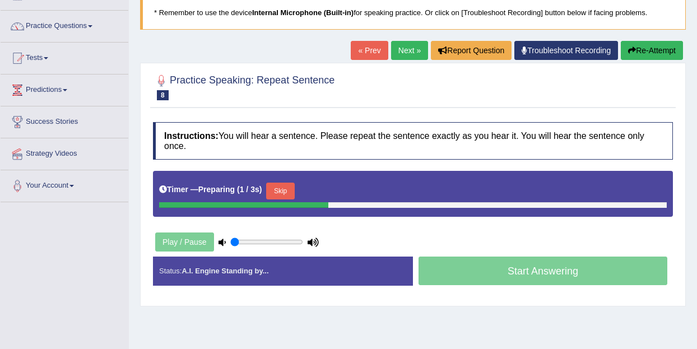
scroll to position [142, 0]
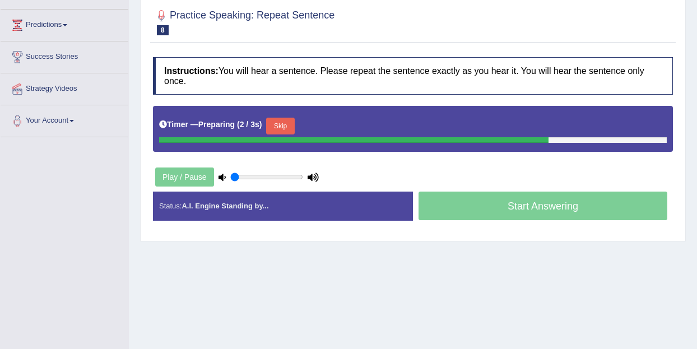
click at [288, 133] on button "Skip" at bounding box center [280, 126] width 28 height 17
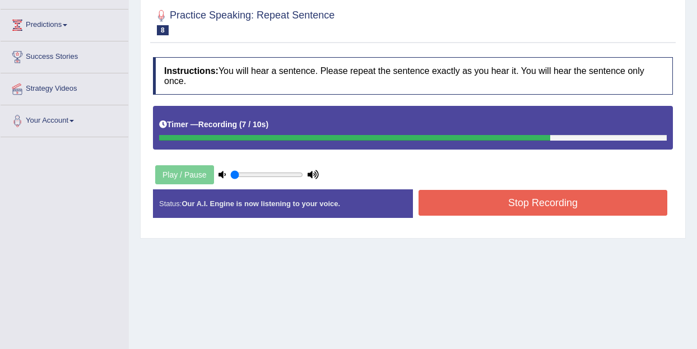
click at [520, 210] on button "Stop Recording" at bounding box center [542, 203] width 249 height 26
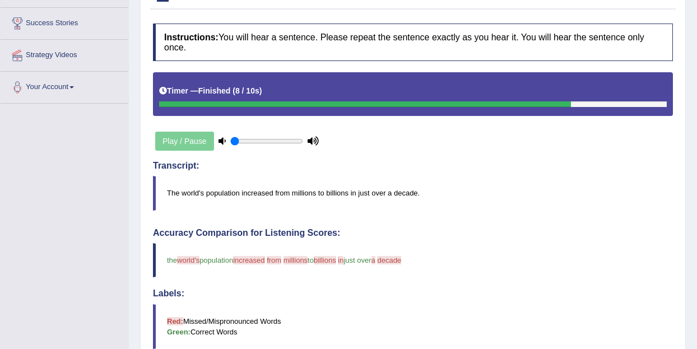
scroll to position [0, 0]
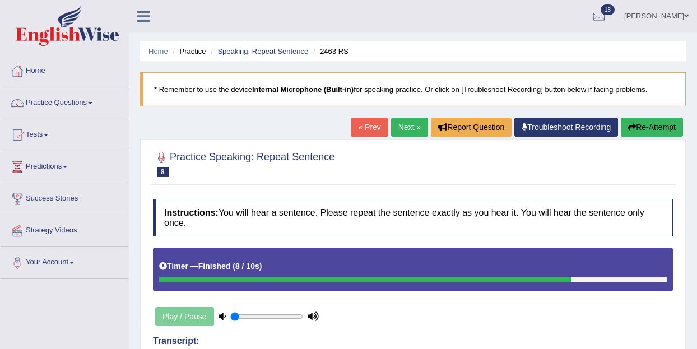
click at [401, 130] on link "Next »" at bounding box center [409, 127] width 37 height 19
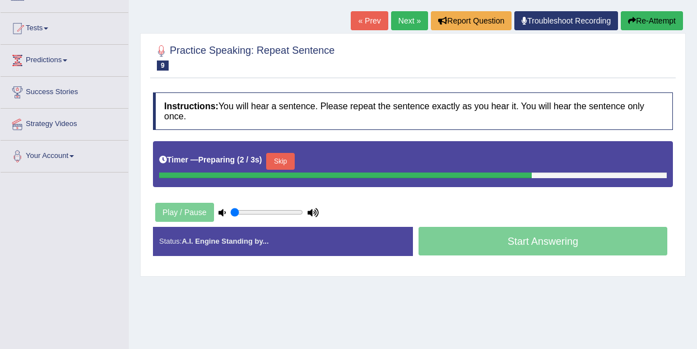
scroll to position [118, 0]
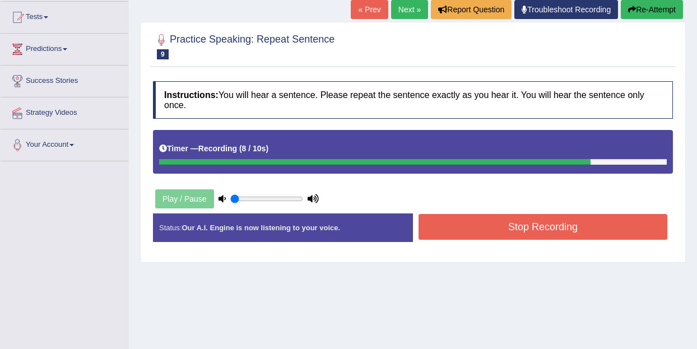
click at [602, 226] on button "Stop Recording" at bounding box center [542, 227] width 249 height 26
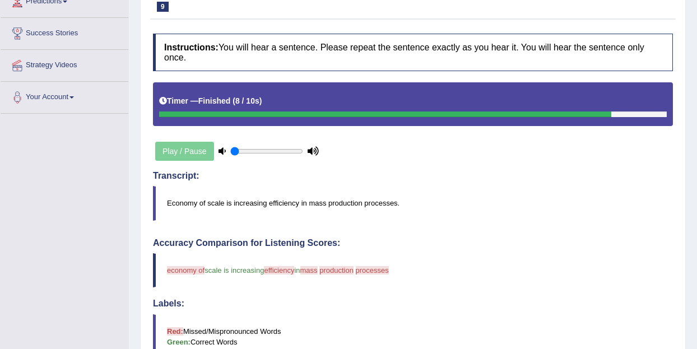
scroll to position [0, 0]
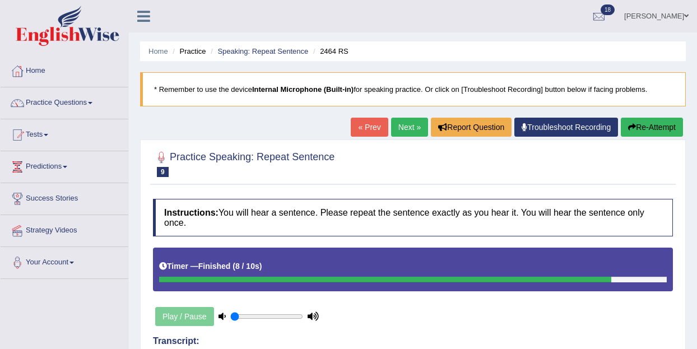
click at [398, 132] on link "Next »" at bounding box center [409, 127] width 37 height 19
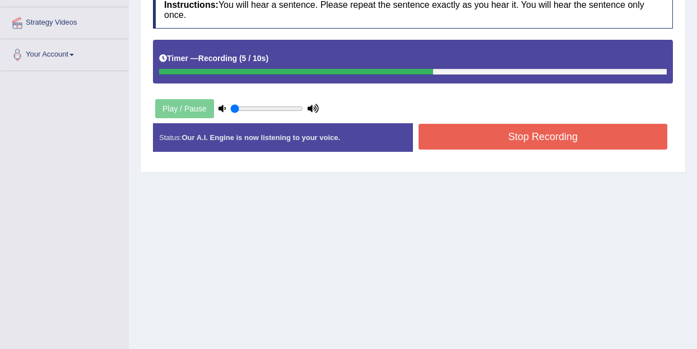
scroll to position [213, 0]
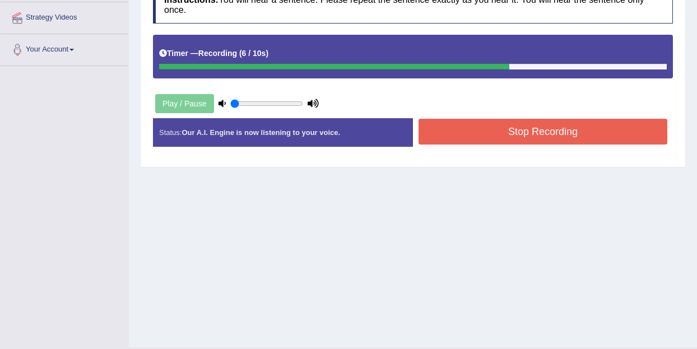
click at [504, 133] on button "Stop Recording" at bounding box center [542, 132] width 249 height 26
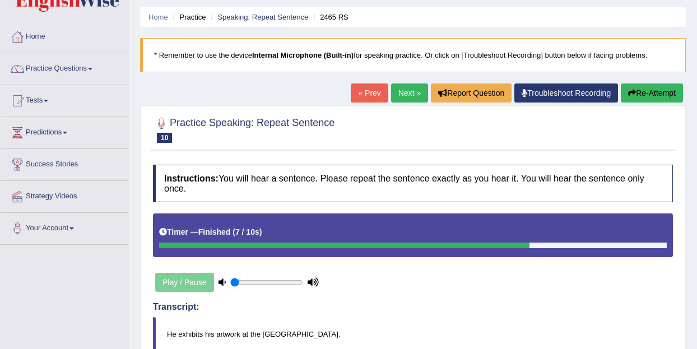
scroll to position [0, 0]
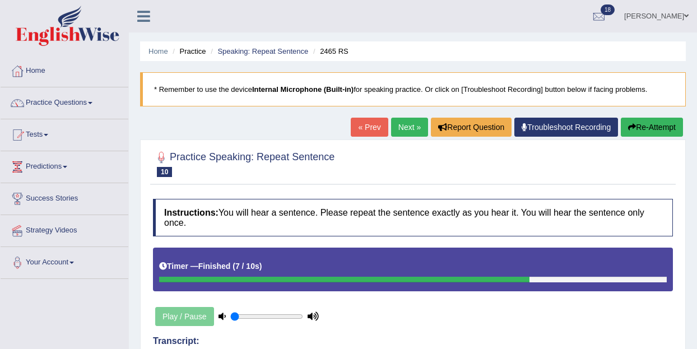
click at [406, 134] on link "Next »" at bounding box center [409, 127] width 37 height 19
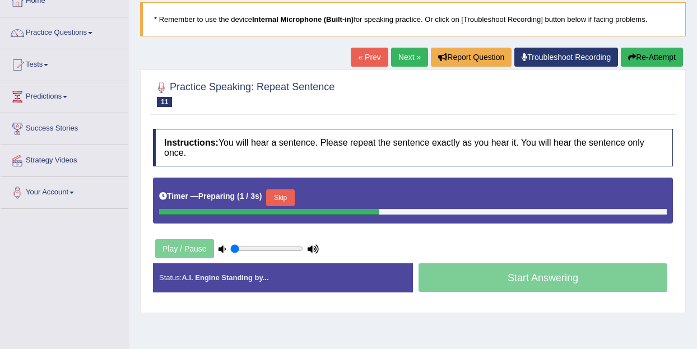
scroll to position [74, 0]
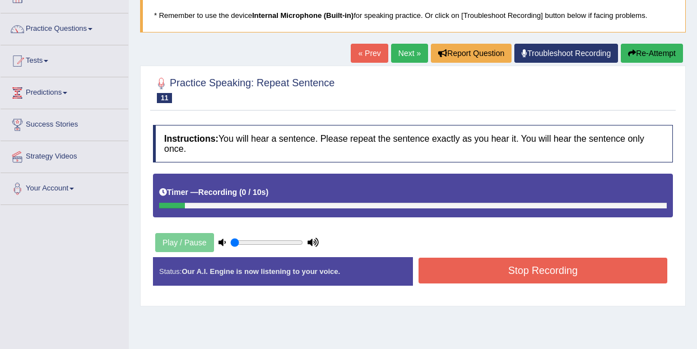
click at [399, 61] on link "Next »" at bounding box center [409, 53] width 37 height 19
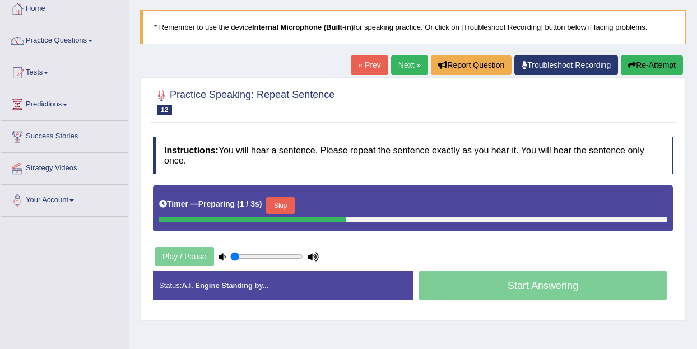
scroll to position [68, 0]
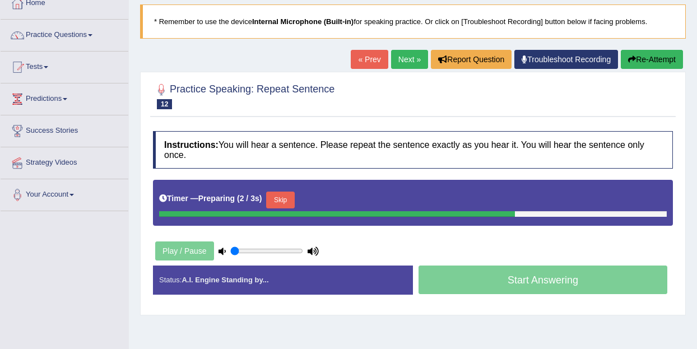
click at [287, 195] on button "Skip" at bounding box center [280, 200] width 28 height 17
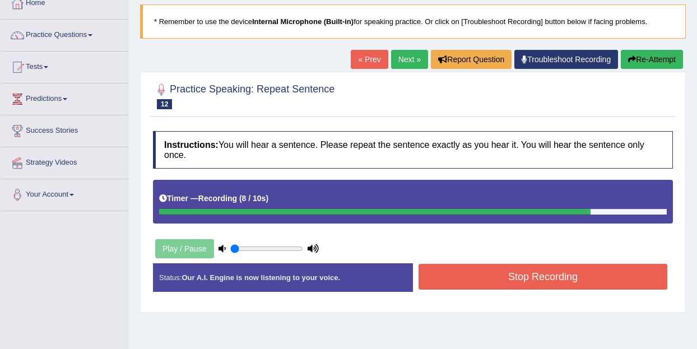
click at [477, 285] on button "Stop Recording" at bounding box center [542, 277] width 249 height 26
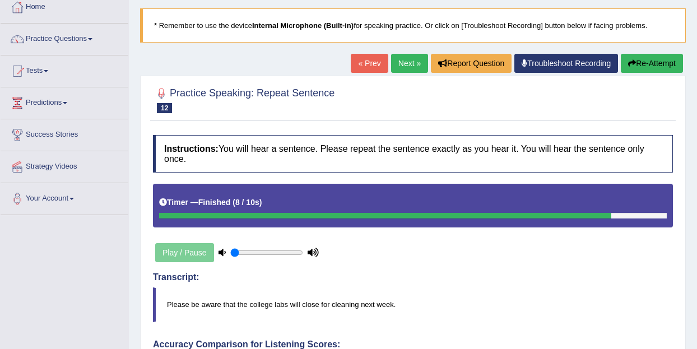
scroll to position [44, 0]
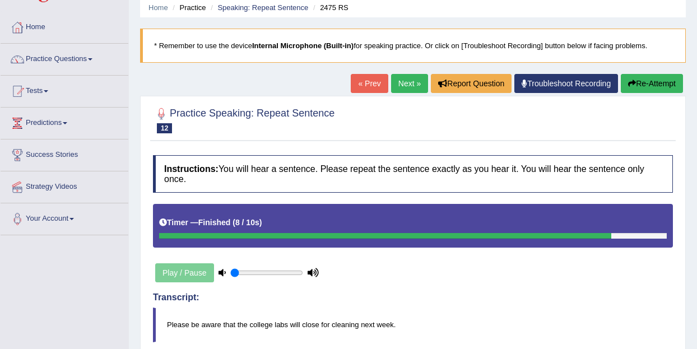
click at [411, 81] on link "Next »" at bounding box center [409, 83] width 37 height 19
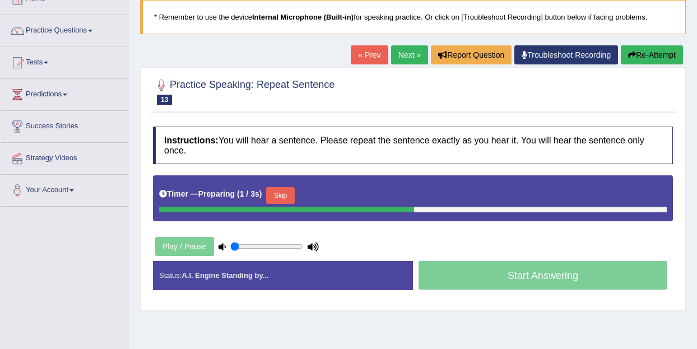
scroll to position [92, 0]
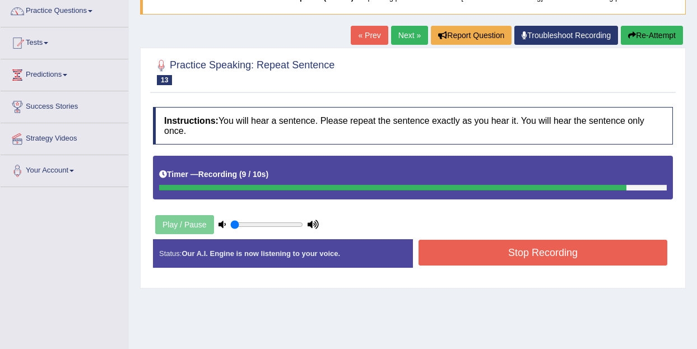
click at [454, 249] on button "Stop Recording" at bounding box center [542, 253] width 249 height 26
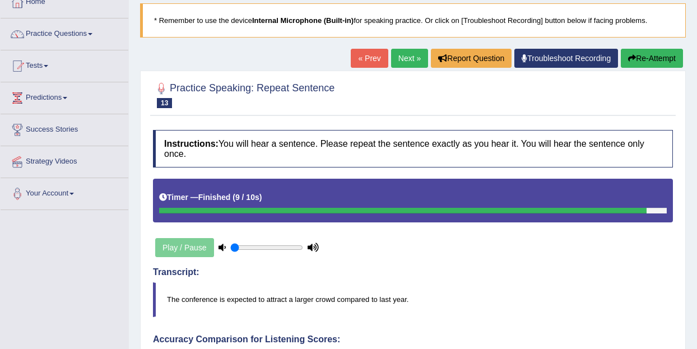
scroll to position [0, 0]
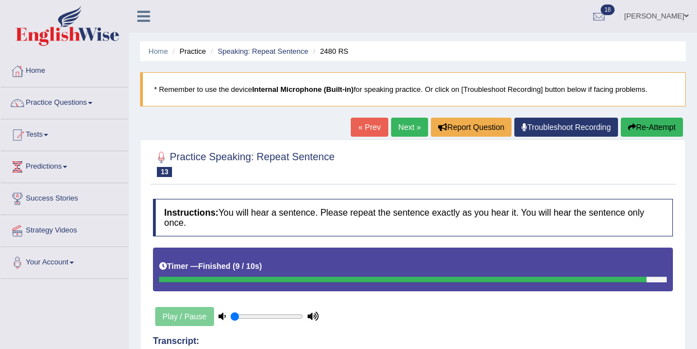
click at [393, 129] on link "Next »" at bounding box center [409, 127] width 37 height 19
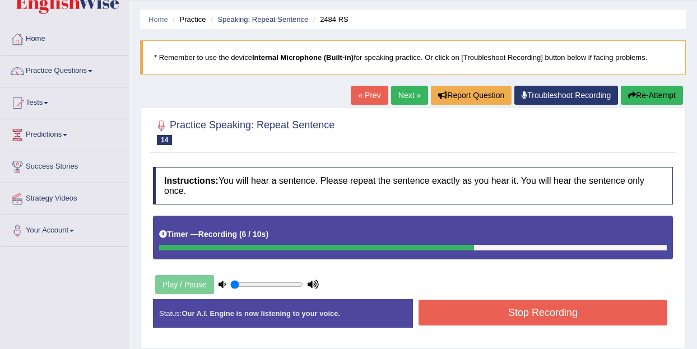
click at [524, 309] on button "Stop Recording" at bounding box center [542, 313] width 249 height 26
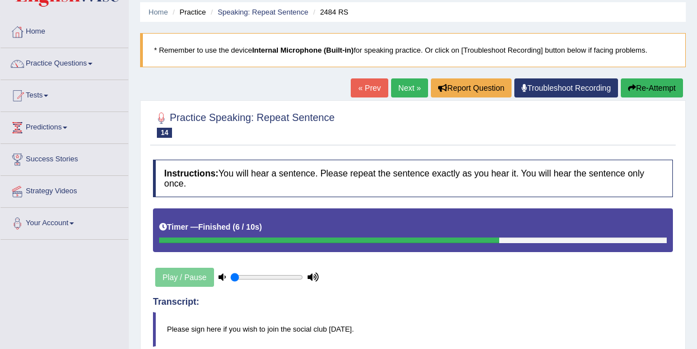
scroll to position [34, 0]
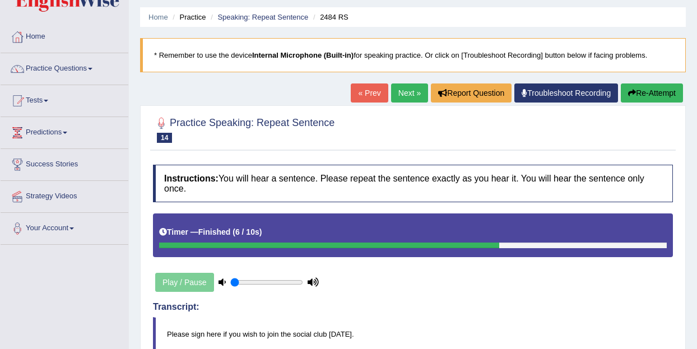
click at [407, 92] on link "Next »" at bounding box center [409, 92] width 37 height 19
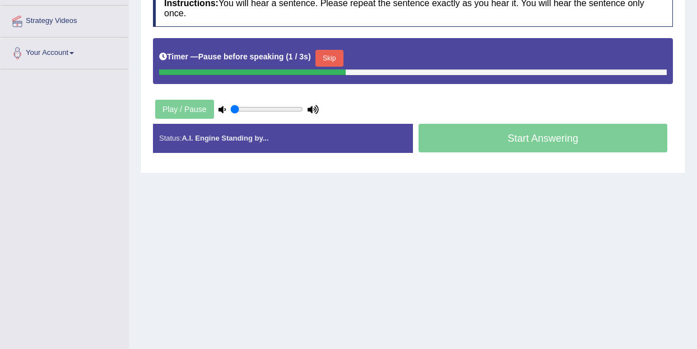
scroll to position [197, 0]
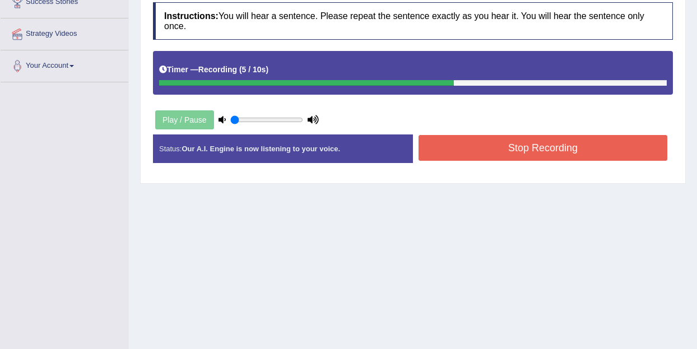
click at [502, 157] on button "Stop Recording" at bounding box center [542, 148] width 249 height 26
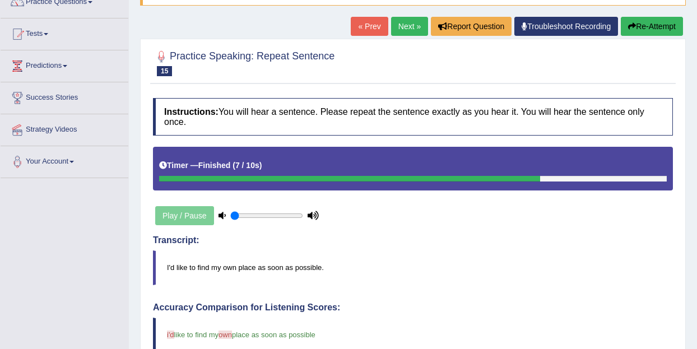
scroll to position [93, 0]
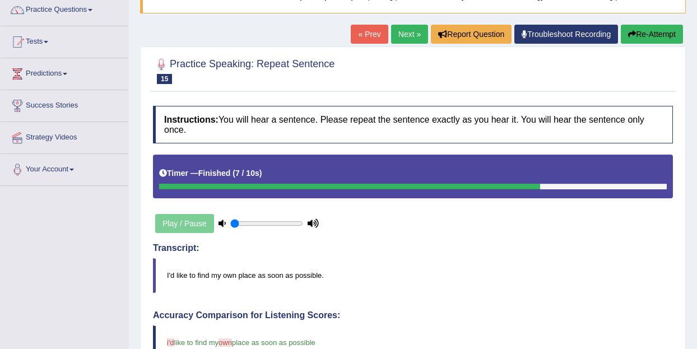
click at [357, 33] on link "« Prev" at bounding box center [369, 34] width 37 height 19
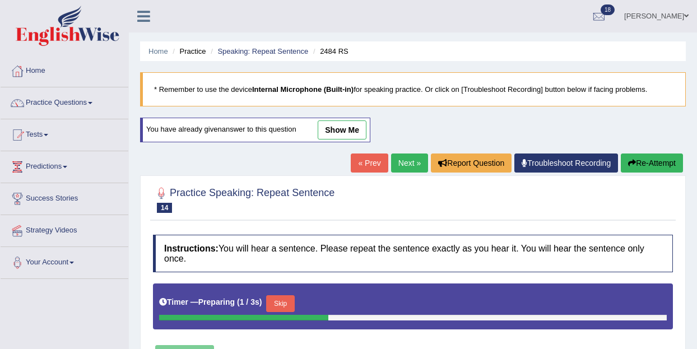
click at [402, 163] on link "Next »" at bounding box center [409, 163] width 37 height 19
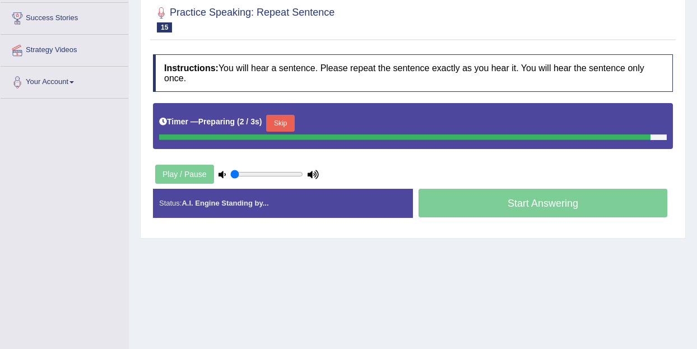
scroll to position [182, 0]
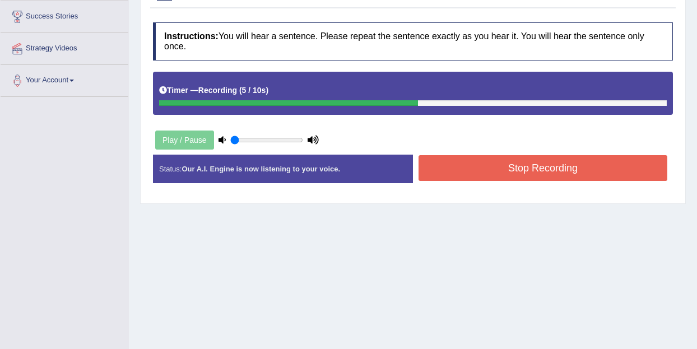
click at [513, 172] on button "Stop Recording" at bounding box center [542, 168] width 249 height 26
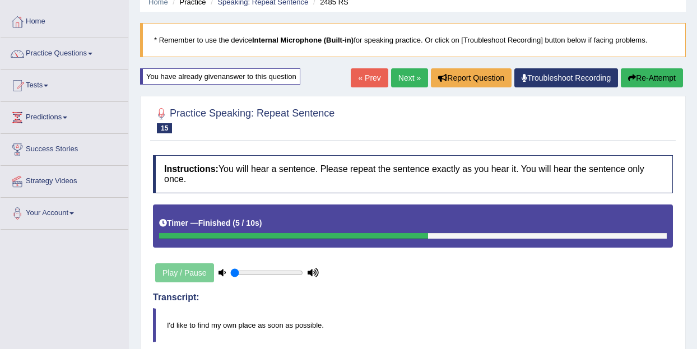
scroll to position [0, 0]
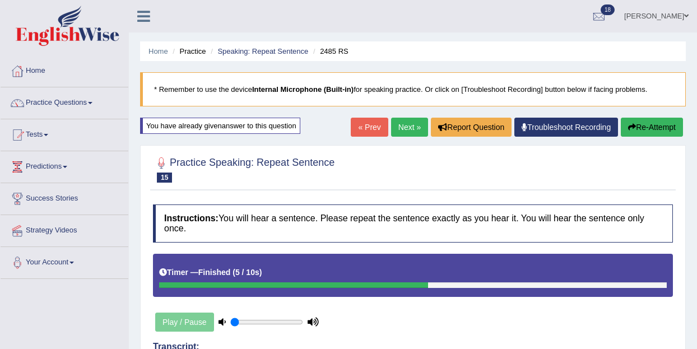
click at [399, 121] on link "Next »" at bounding box center [409, 127] width 37 height 19
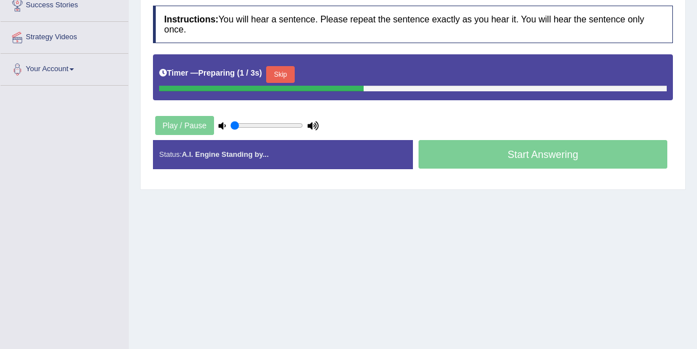
scroll to position [185, 0]
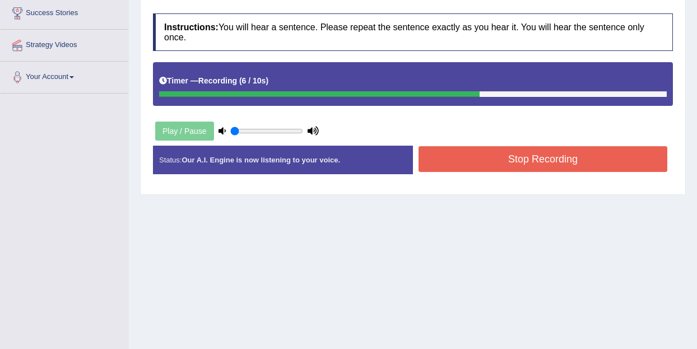
click at [468, 160] on button "Stop Recording" at bounding box center [542, 159] width 249 height 26
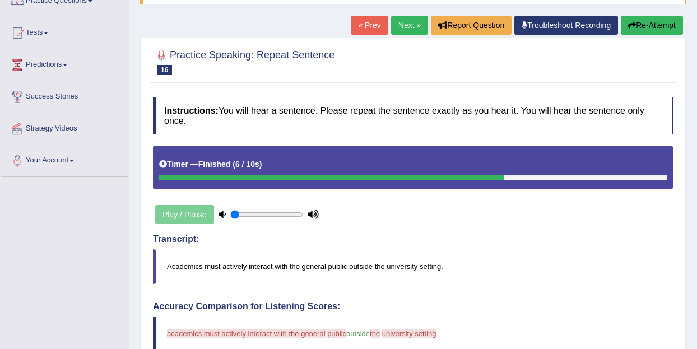
scroll to position [94, 0]
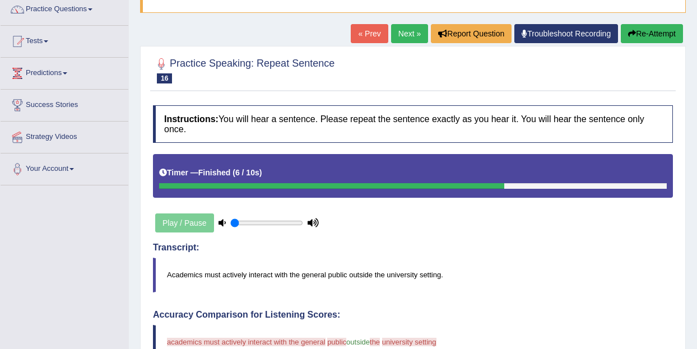
click at [407, 40] on link "Next »" at bounding box center [409, 33] width 37 height 19
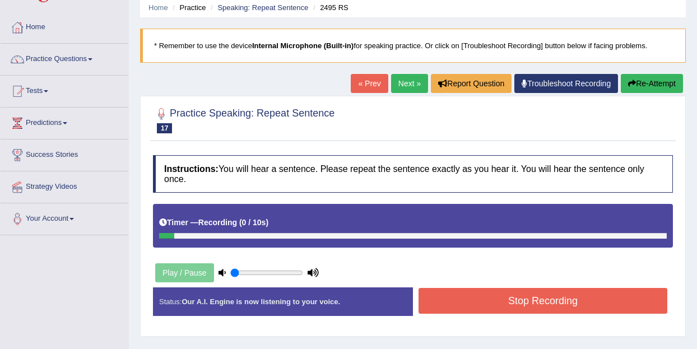
scroll to position [22, 0]
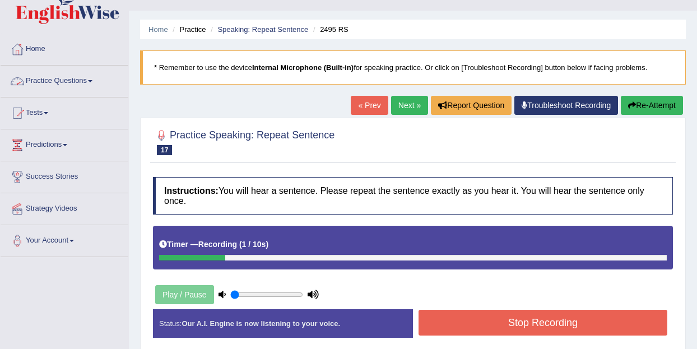
click at [103, 86] on link "Practice Questions" at bounding box center [65, 80] width 128 height 28
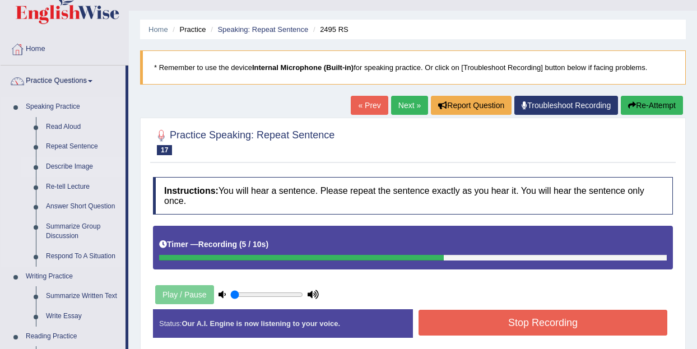
click at [91, 165] on link "Describe Image" at bounding box center [83, 167] width 85 height 20
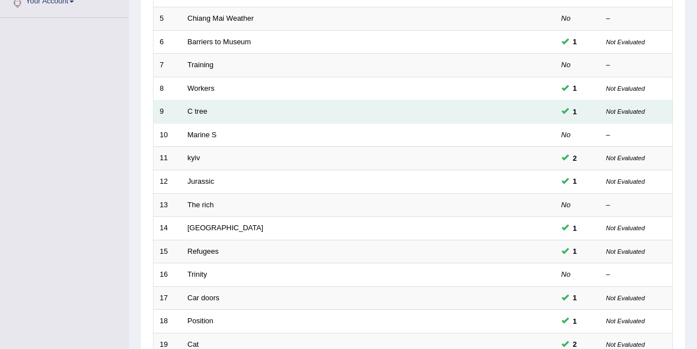
scroll to position [393, 0]
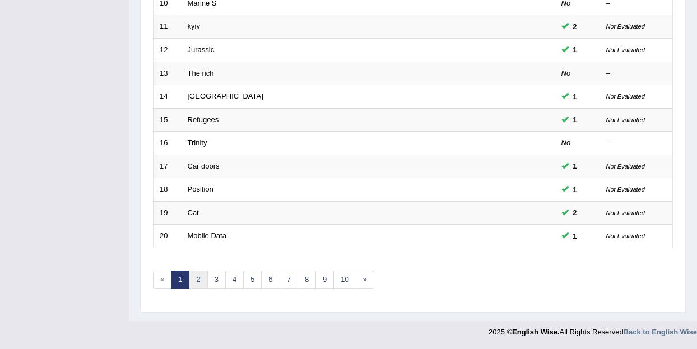
click at [199, 284] on link "2" at bounding box center [198, 280] width 18 height 18
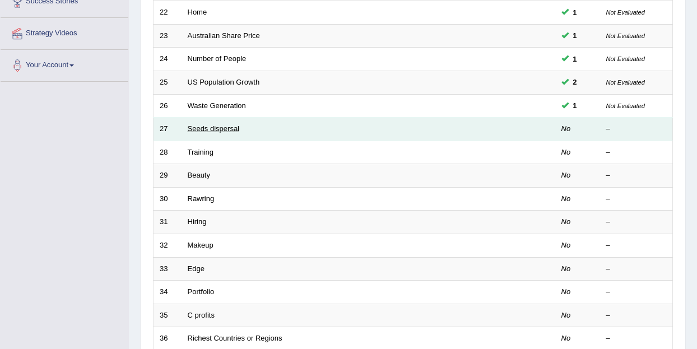
scroll to position [196, 0]
click at [211, 131] on link "Seeds dispersal" at bounding box center [214, 129] width 52 height 8
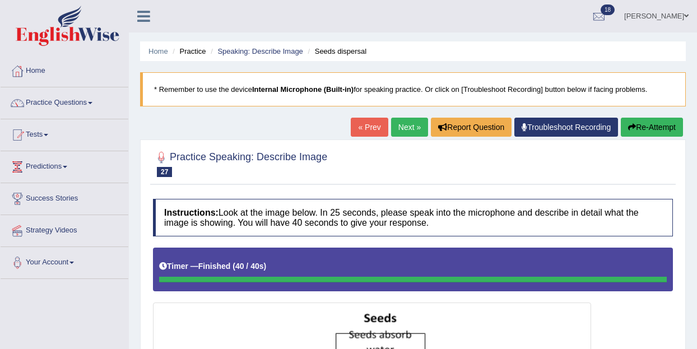
scroll to position [45, 0]
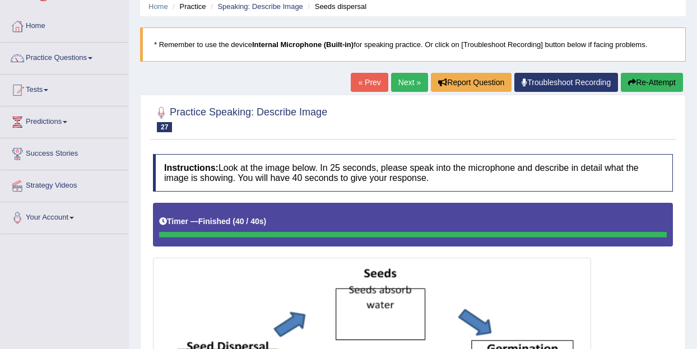
click at [404, 82] on link "Next »" at bounding box center [409, 82] width 37 height 19
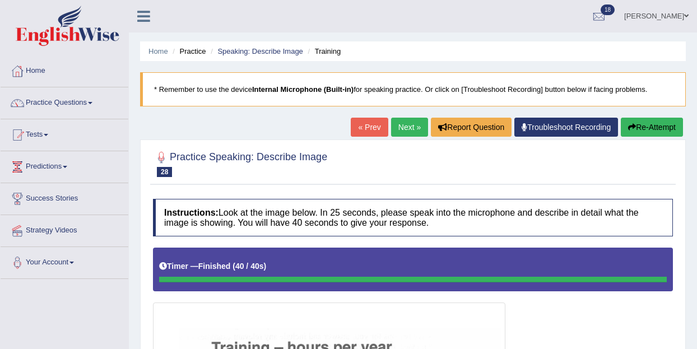
click at [401, 122] on link "Next »" at bounding box center [409, 127] width 37 height 19
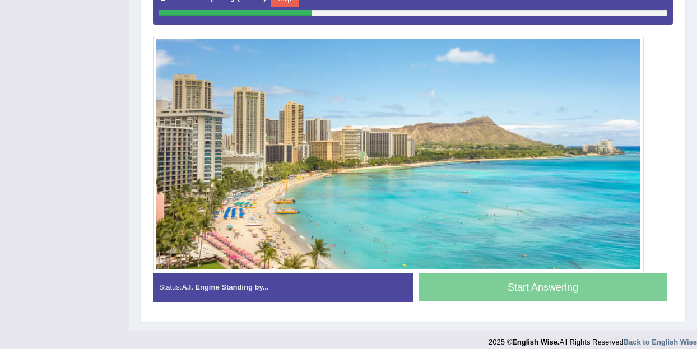
scroll to position [263, 0]
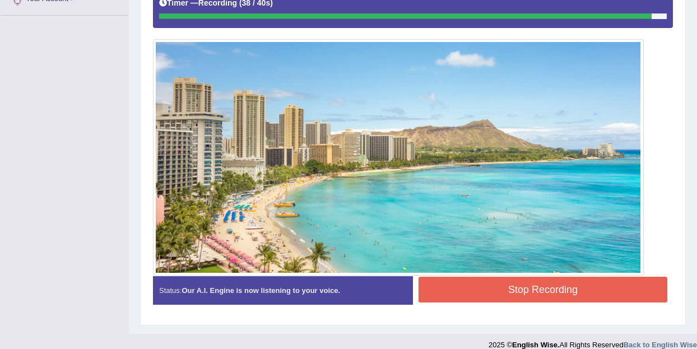
click at [487, 292] on button "Stop Recording" at bounding box center [542, 290] width 249 height 26
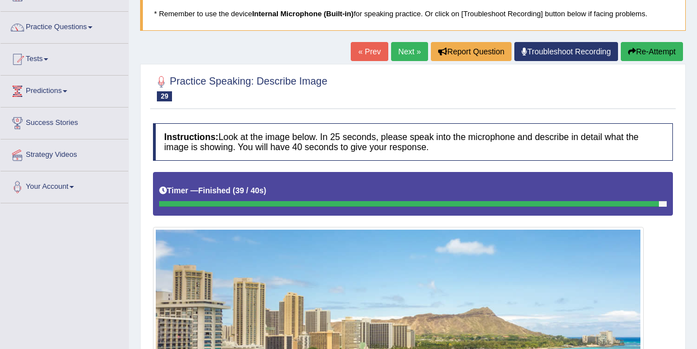
scroll to position [76, 0]
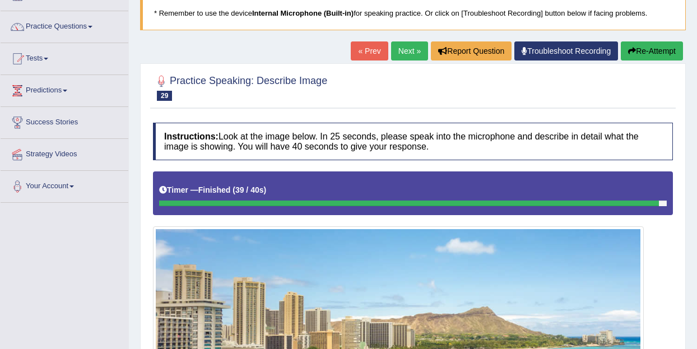
click at [398, 52] on link "Next »" at bounding box center [409, 50] width 37 height 19
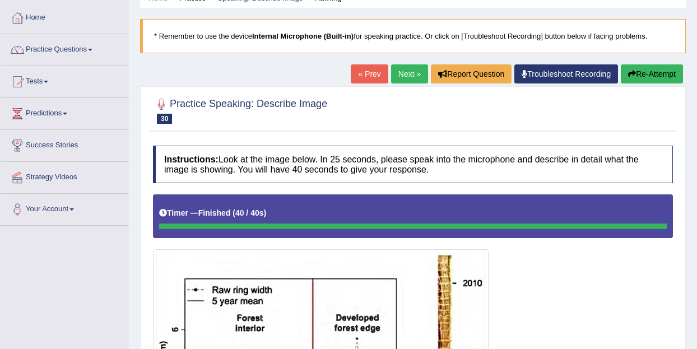
scroll to position [52, 0]
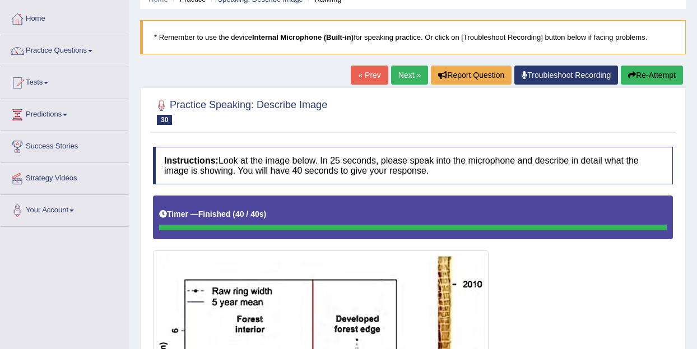
click at [404, 80] on link "Next »" at bounding box center [409, 75] width 37 height 19
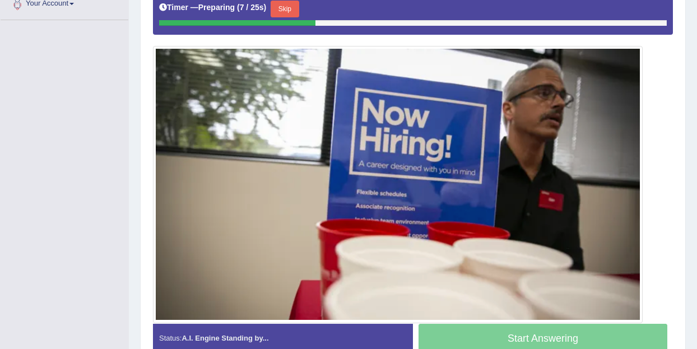
scroll to position [259, 0]
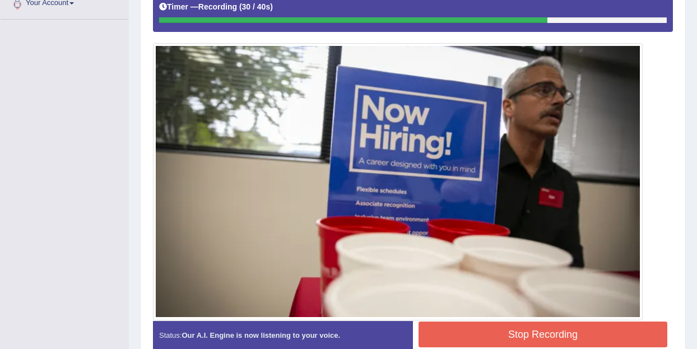
click at [498, 327] on button "Stop Recording" at bounding box center [542, 335] width 249 height 26
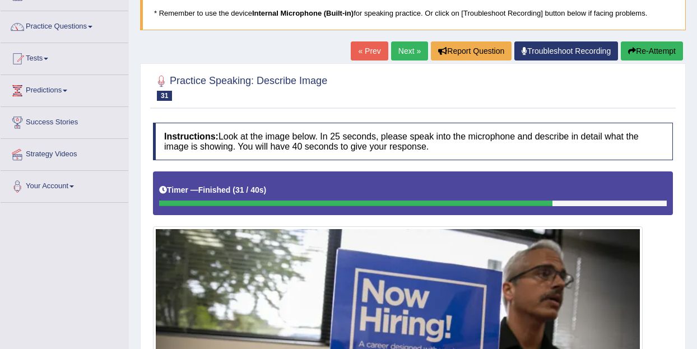
scroll to position [122, 0]
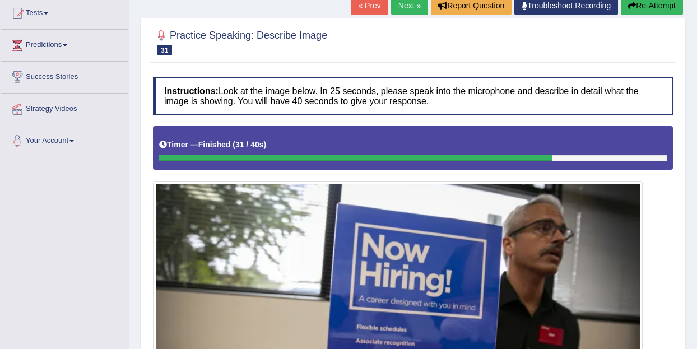
click at [399, 10] on link "Next »" at bounding box center [409, 5] width 37 height 19
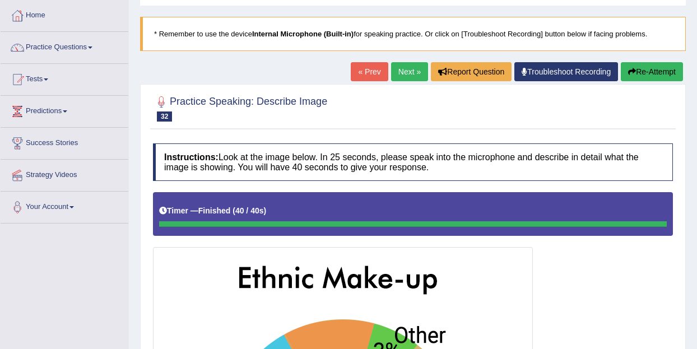
scroll to position [39, 0]
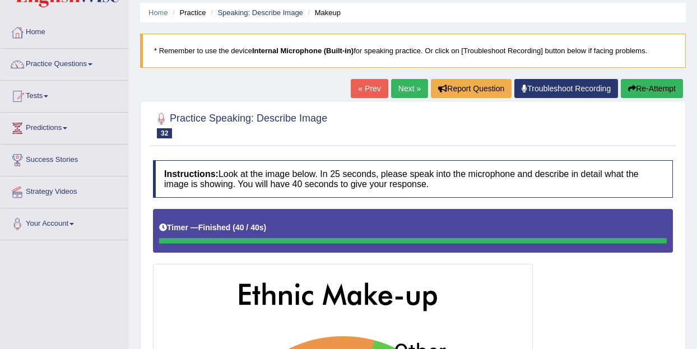
click at [401, 87] on link "Next »" at bounding box center [409, 88] width 37 height 19
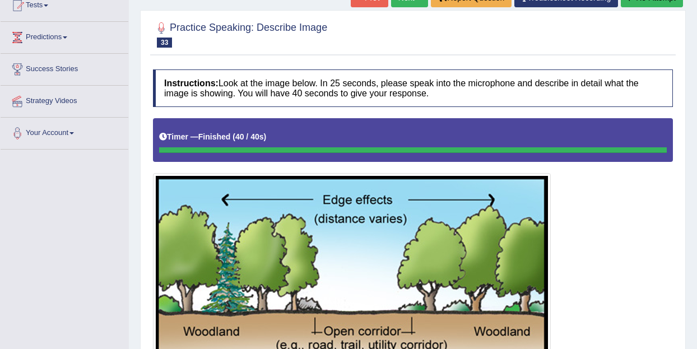
scroll to position [103, 0]
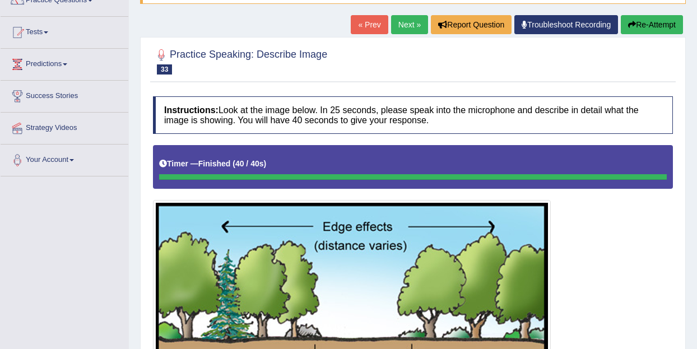
click at [410, 24] on link "Next »" at bounding box center [409, 24] width 37 height 19
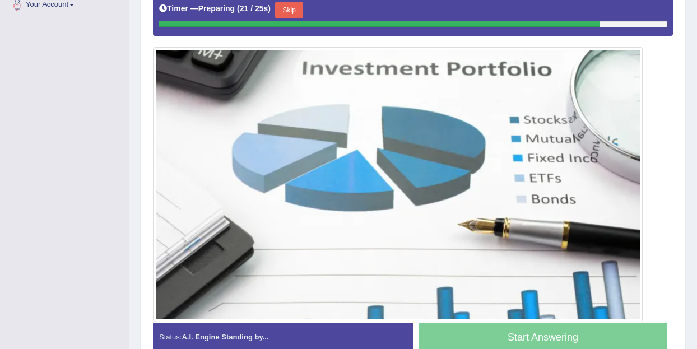
scroll to position [258, 0]
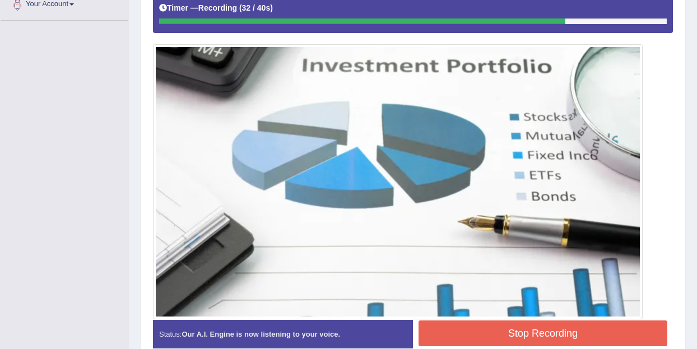
click at [475, 343] on button "Stop Recording" at bounding box center [542, 333] width 249 height 26
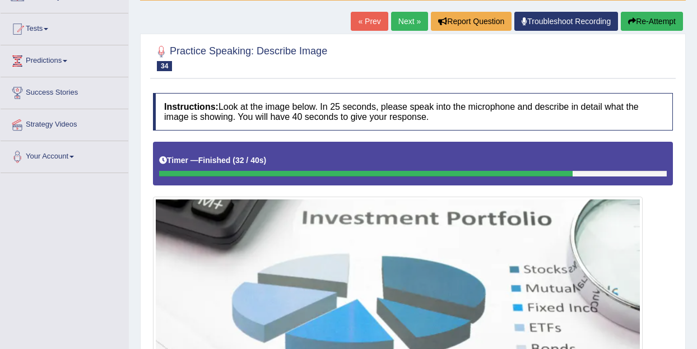
scroll to position [0, 0]
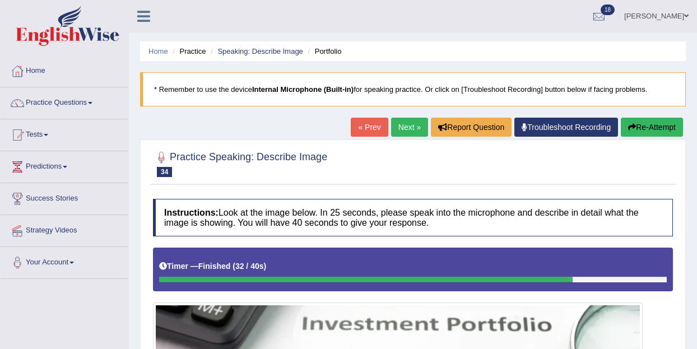
click at [400, 133] on link "Next »" at bounding box center [409, 127] width 37 height 19
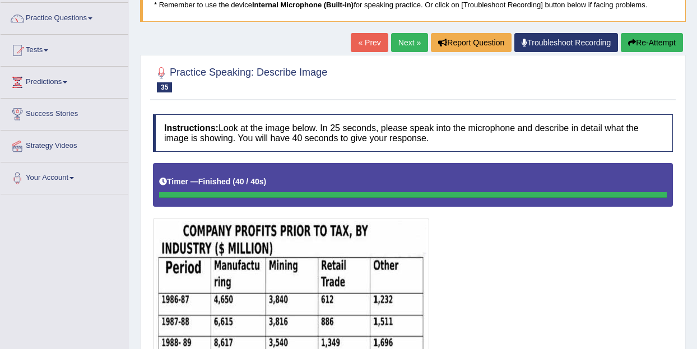
scroll to position [69, 0]
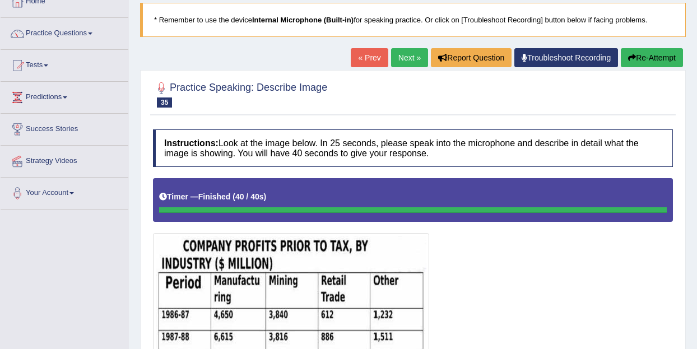
click at [404, 61] on link "Next »" at bounding box center [409, 57] width 37 height 19
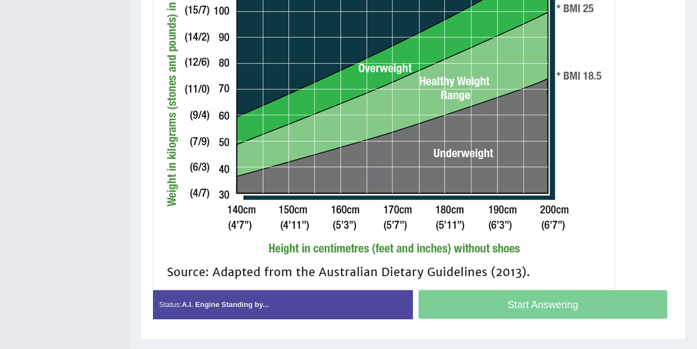
scroll to position [517, 0]
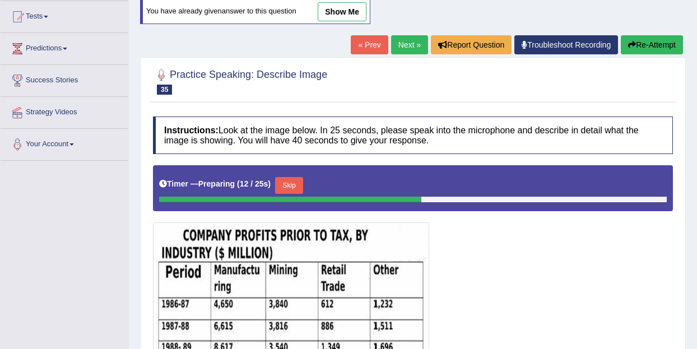
scroll to position [101, 0]
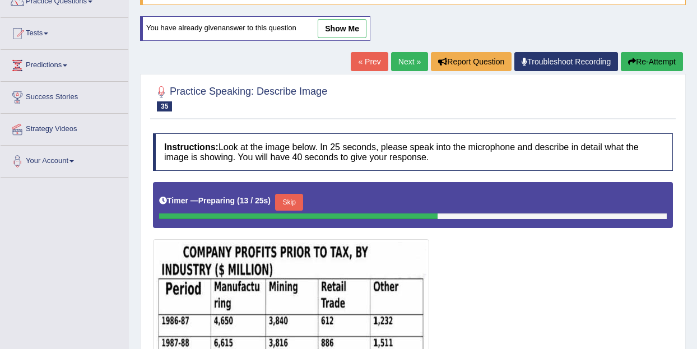
click at [405, 63] on link "Next »" at bounding box center [409, 61] width 37 height 19
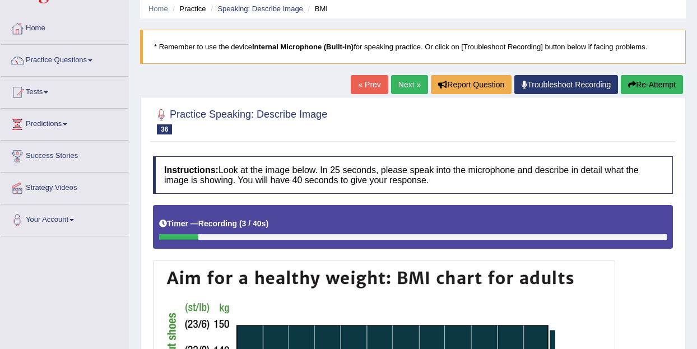
scroll to position [23, 0]
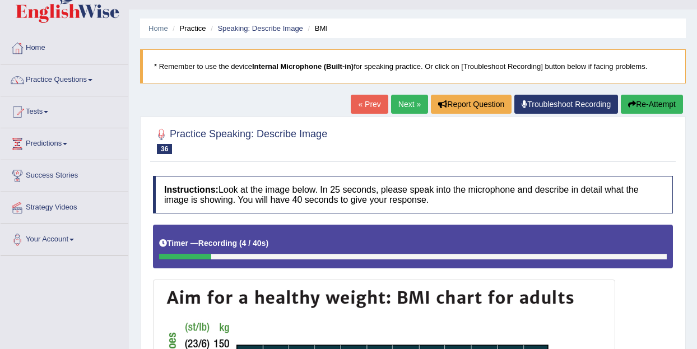
click at [398, 104] on link "Next »" at bounding box center [409, 104] width 37 height 19
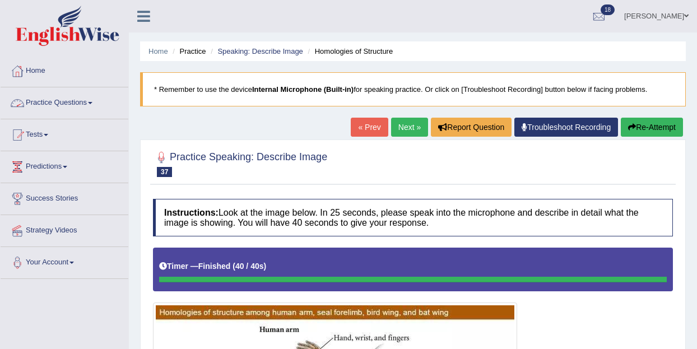
click at [92, 102] on span at bounding box center [90, 103] width 4 height 2
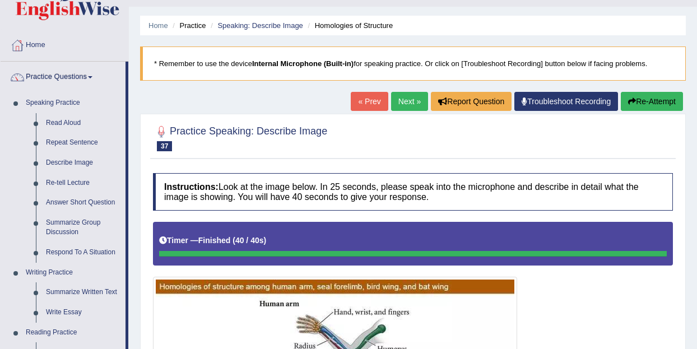
scroll to position [18, 0]
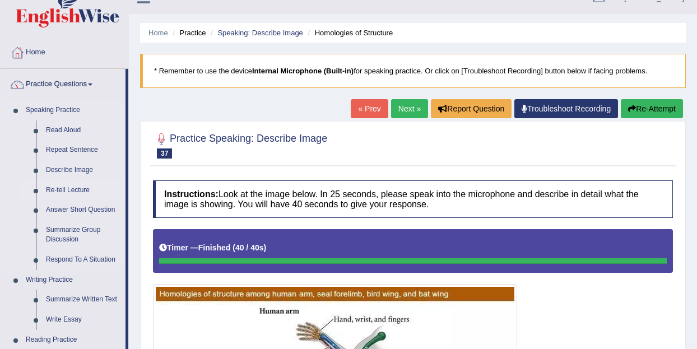
click at [69, 189] on link "Re-tell Lecture" at bounding box center [83, 190] width 85 height 20
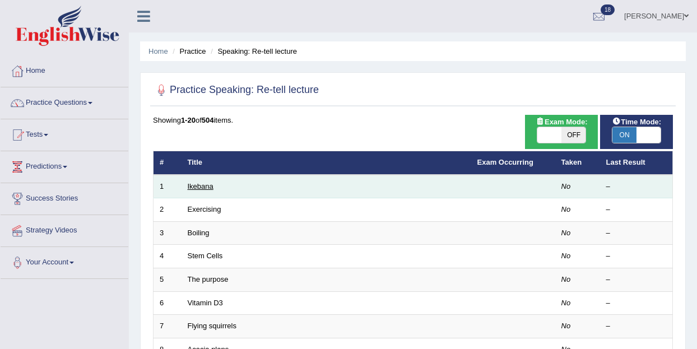
click at [201, 184] on link "Ikebana" at bounding box center [201, 186] width 26 height 8
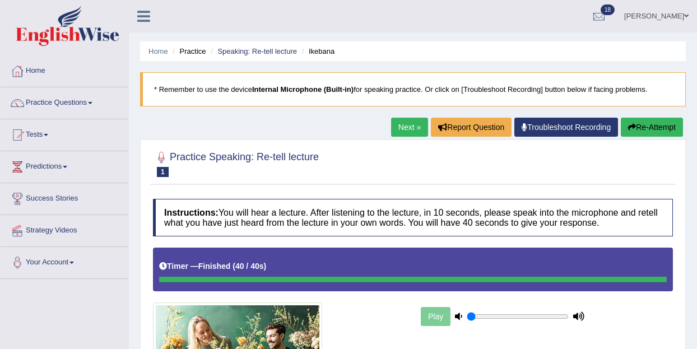
click at [406, 128] on link "Next »" at bounding box center [409, 127] width 37 height 19
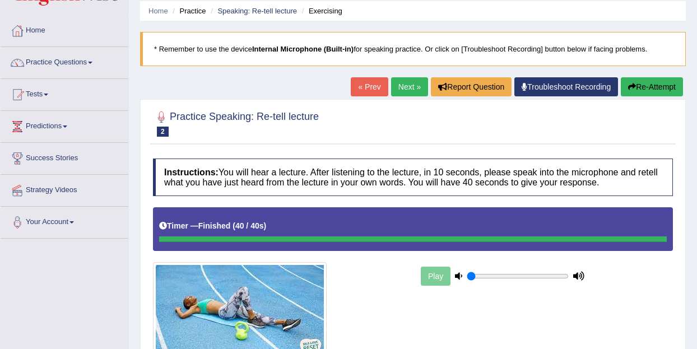
scroll to position [40, 0]
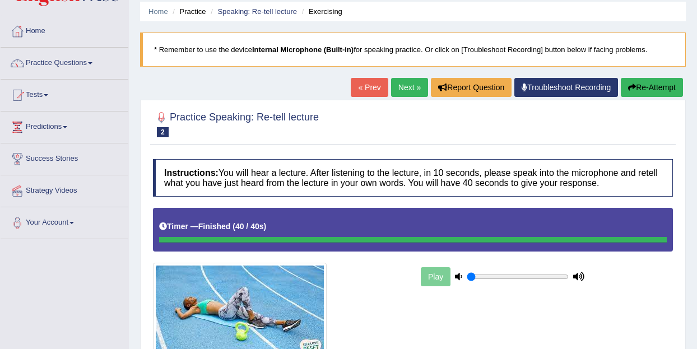
click at [400, 84] on link "Next »" at bounding box center [409, 87] width 37 height 19
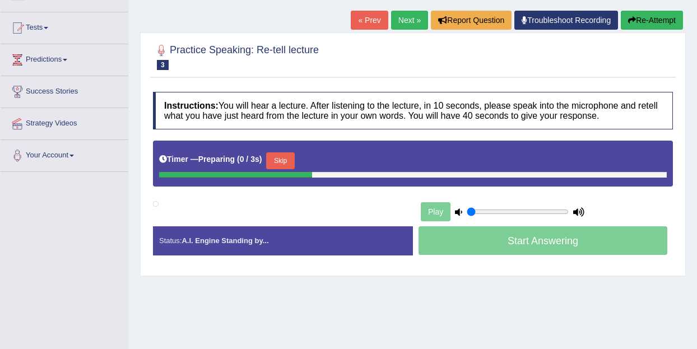
scroll to position [120, 0]
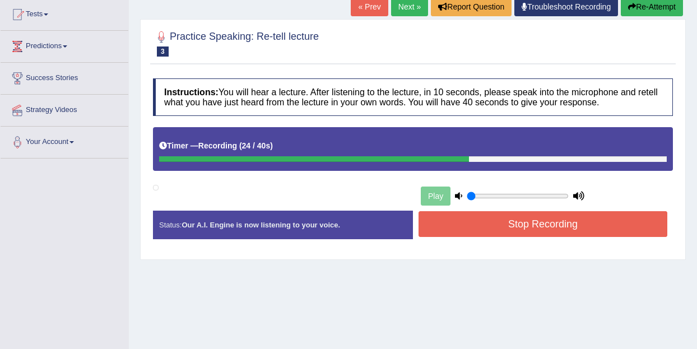
click at [468, 238] on div "Stop Recording" at bounding box center [543, 225] width 260 height 29
click at [468, 230] on button "Stop Recording" at bounding box center [542, 224] width 249 height 26
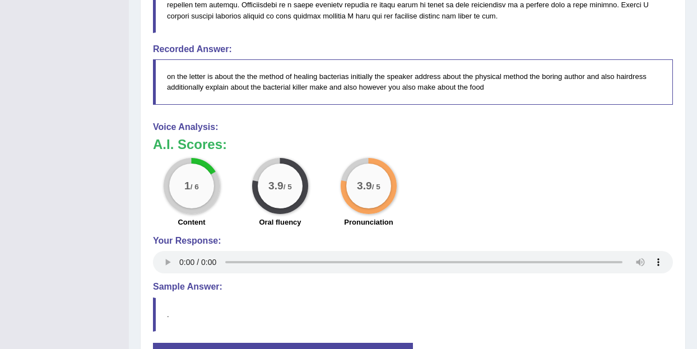
scroll to position [0, 0]
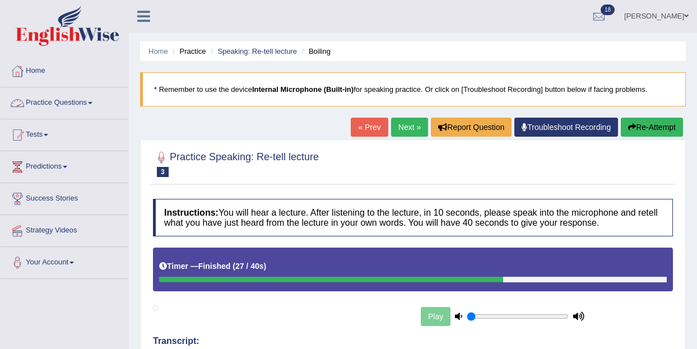
click at [102, 108] on link "Practice Questions" at bounding box center [65, 101] width 128 height 28
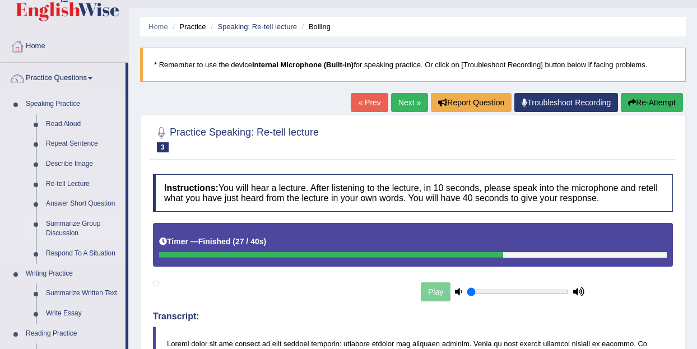
scroll to position [26, 0]
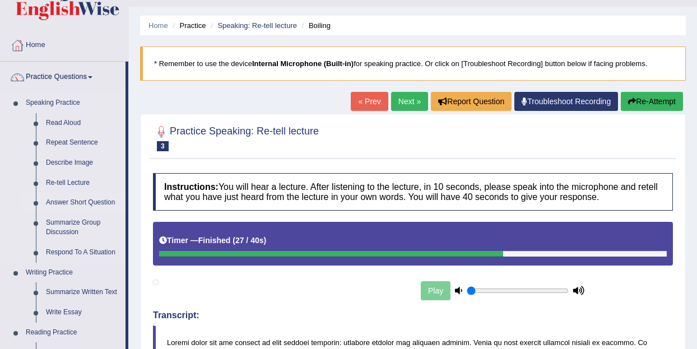
click at [68, 203] on link "Answer Short Question" at bounding box center [83, 203] width 85 height 20
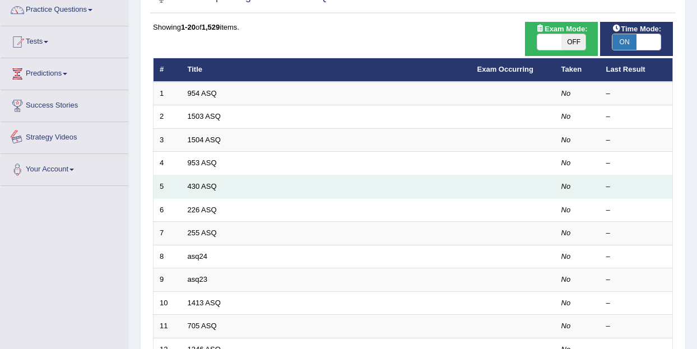
scroll to position [95, 0]
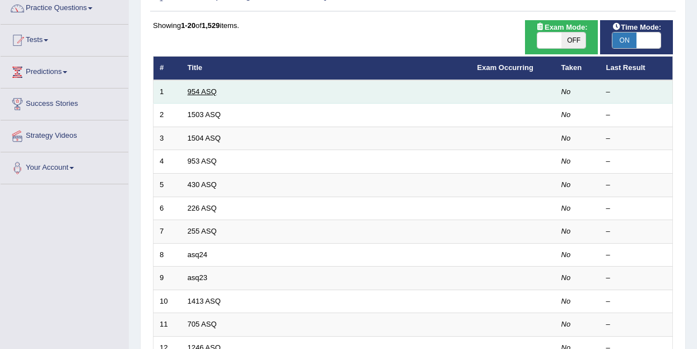
click at [200, 92] on link "954 ASQ" at bounding box center [202, 91] width 29 height 8
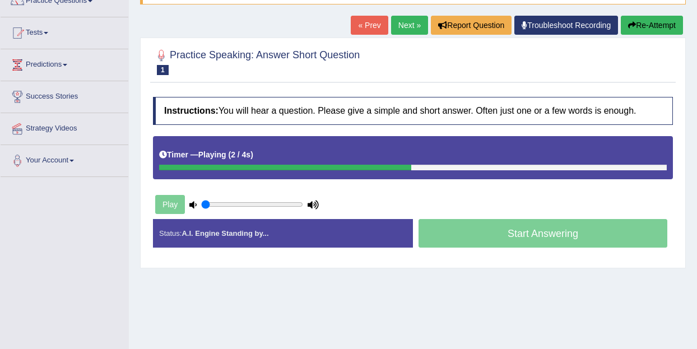
scroll to position [103, 0]
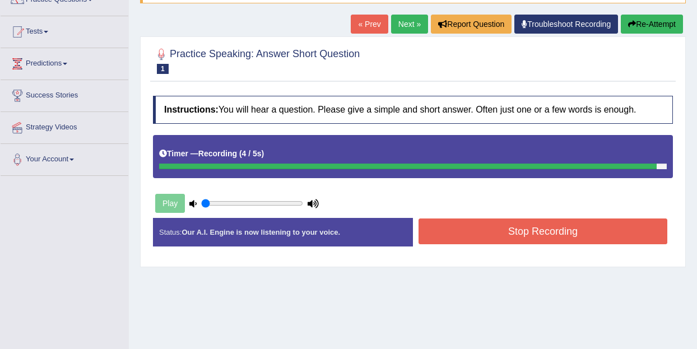
click at [358, 25] on link "« Prev" at bounding box center [369, 24] width 37 height 19
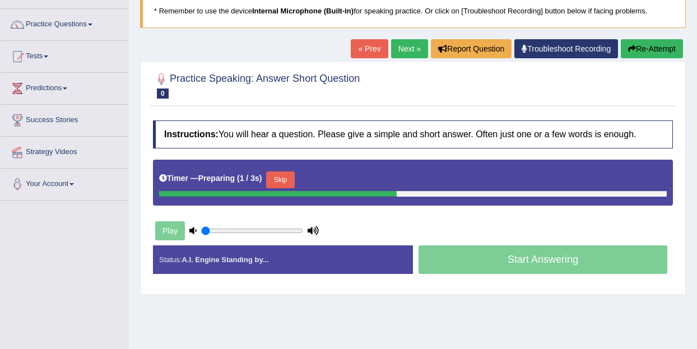
scroll to position [94, 0]
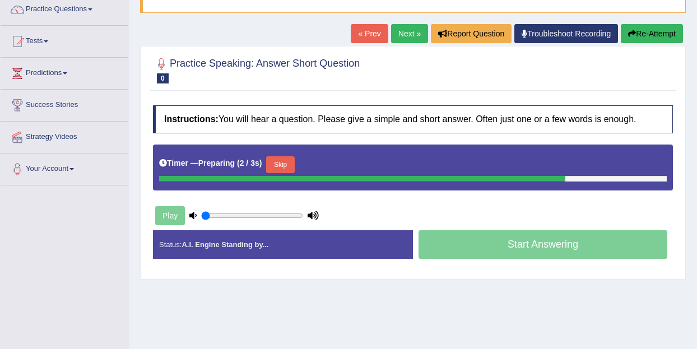
click at [282, 169] on button "Skip" at bounding box center [280, 164] width 28 height 17
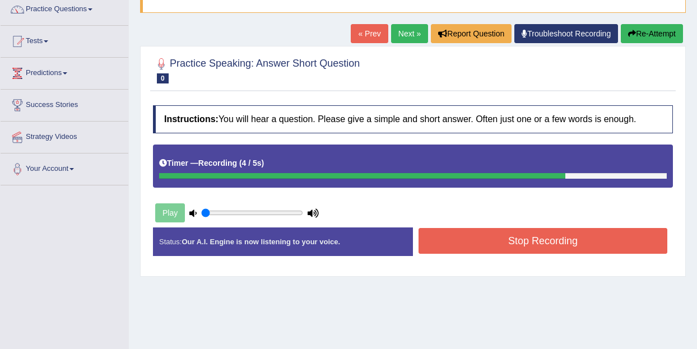
click at [480, 239] on button "Stop Recording" at bounding box center [542, 241] width 249 height 26
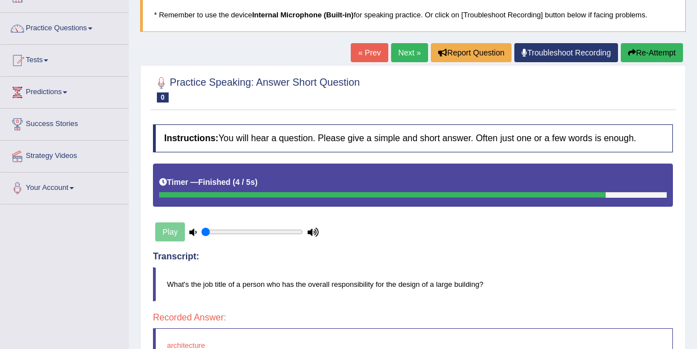
scroll to position [29, 0]
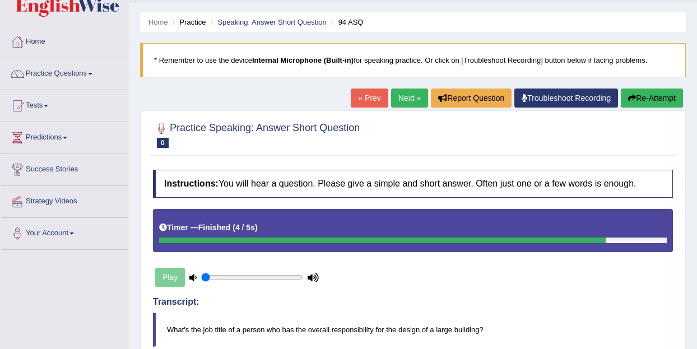
click at [396, 102] on link "Next »" at bounding box center [409, 98] width 37 height 19
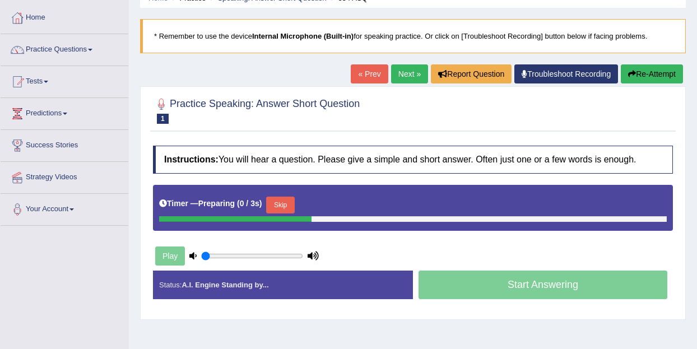
scroll to position [78, 0]
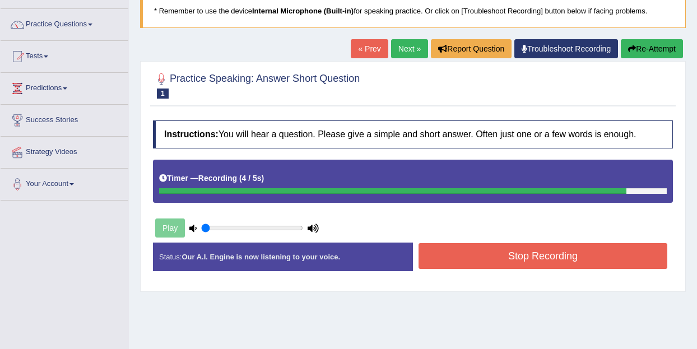
click at [534, 257] on button "Stop Recording" at bounding box center [542, 256] width 249 height 26
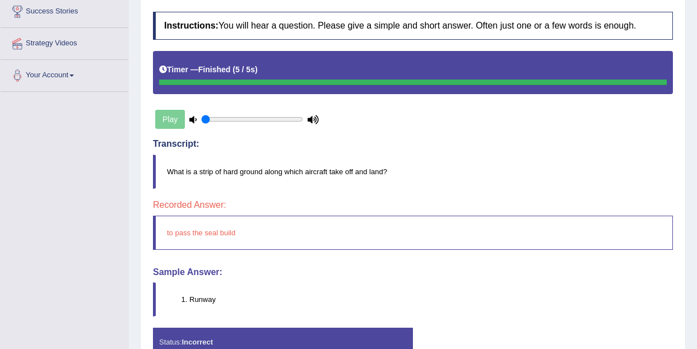
scroll to position [0, 0]
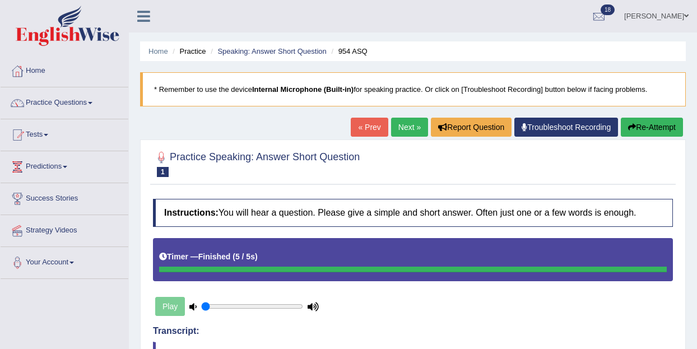
click at [404, 133] on link "Next »" at bounding box center [409, 127] width 37 height 19
click at [406, 131] on link "Next »" at bounding box center [409, 127] width 37 height 19
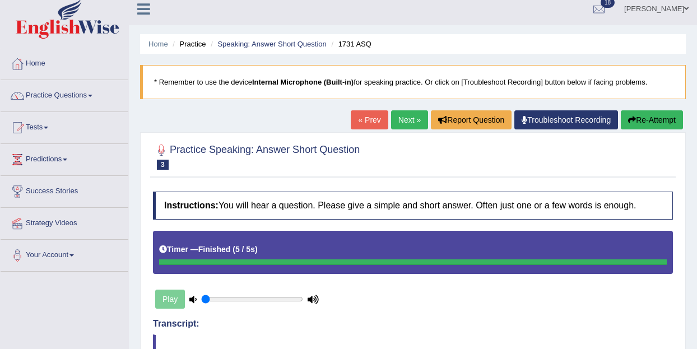
scroll to position [1, 0]
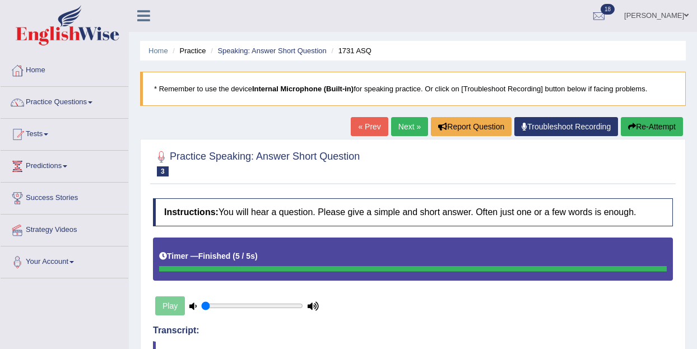
click at [359, 132] on link "« Prev" at bounding box center [369, 126] width 37 height 19
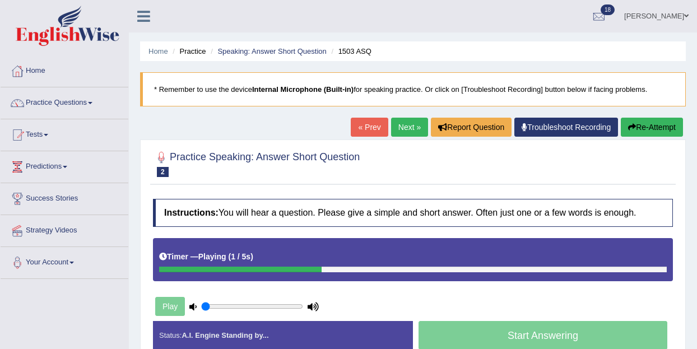
click at [401, 122] on link "Next »" at bounding box center [409, 127] width 37 height 19
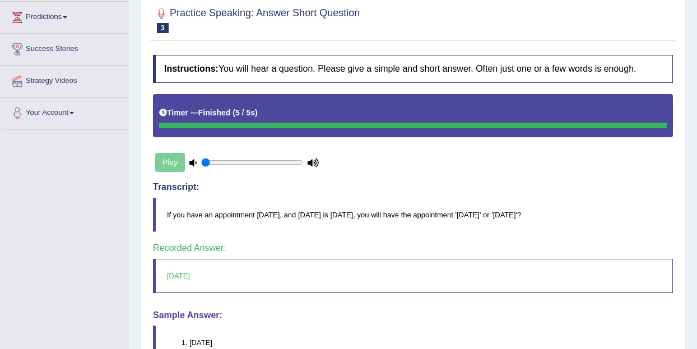
scroll to position [13, 0]
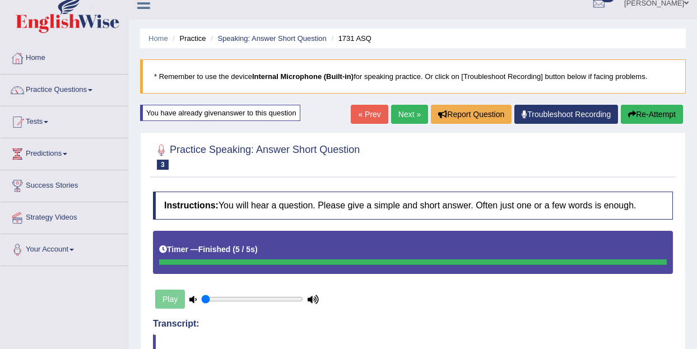
click at [407, 117] on link "Next »" at bounding box center [409, 114] width 37 height 19
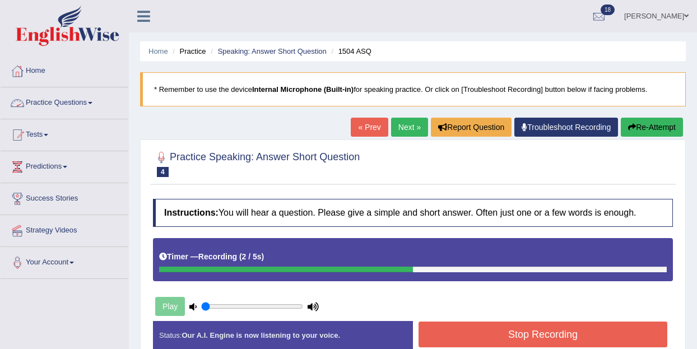
click at [101, 102] on link "Practice Questions" at bounding box center [65, 101] width 128 height 28
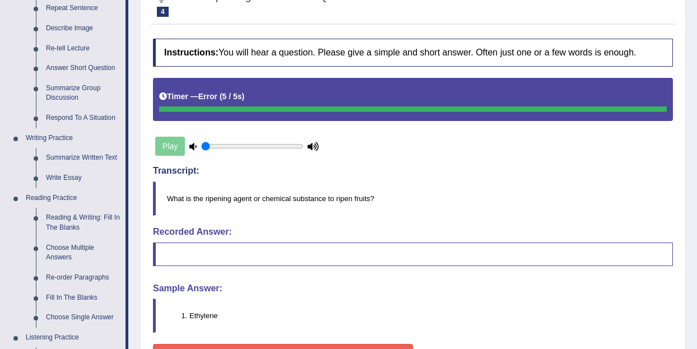
scroll to position [163, 0]
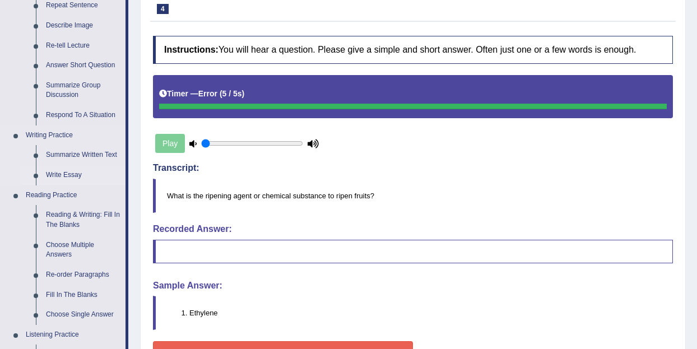
click at [64, 176] on link "Write Essay" at bounding box center [83, 175] width 85 height 20
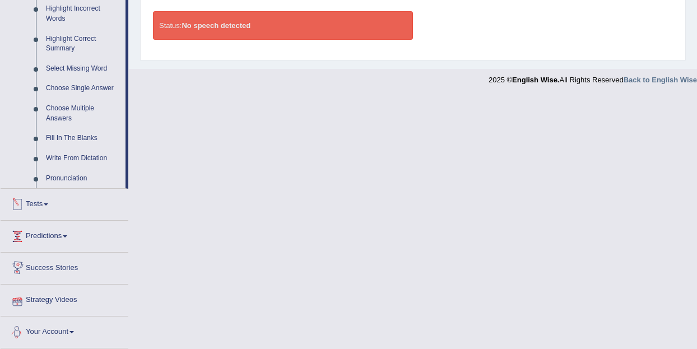
scroll to position [501, 0]
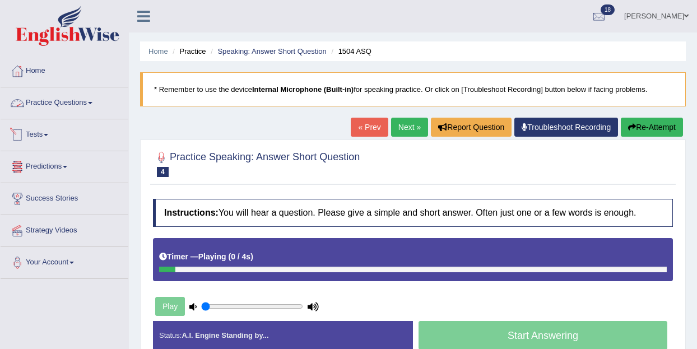
click at [96, 100] on link "Practice Questions" at bounding box center [65, 101] width 128 height 28
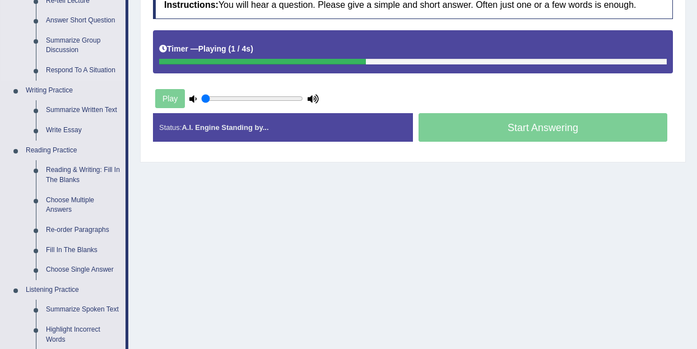
scroll to position [243, 0]
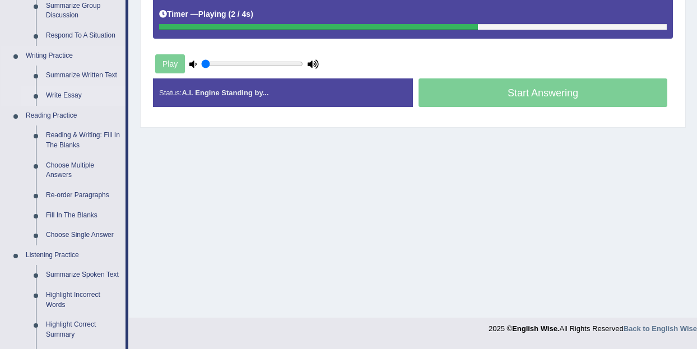
click at [65, 93] on link "Write Essay" at bounding box center [83, 96] width 85 height 20
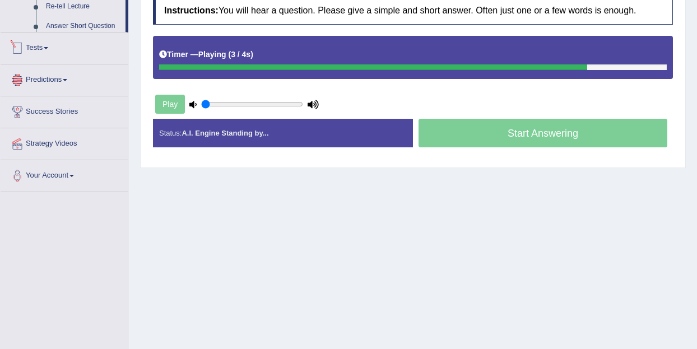
scroll to position [536, 0]
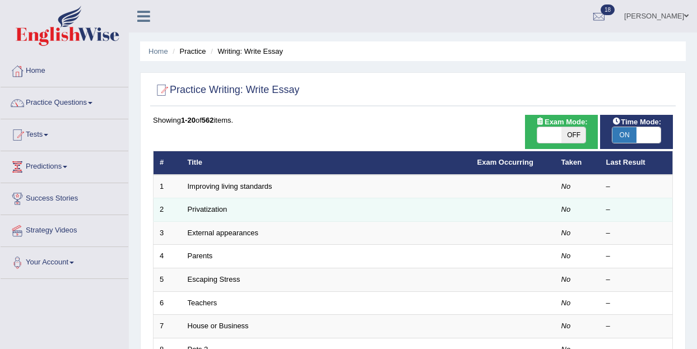
scroll to position [21, 0]
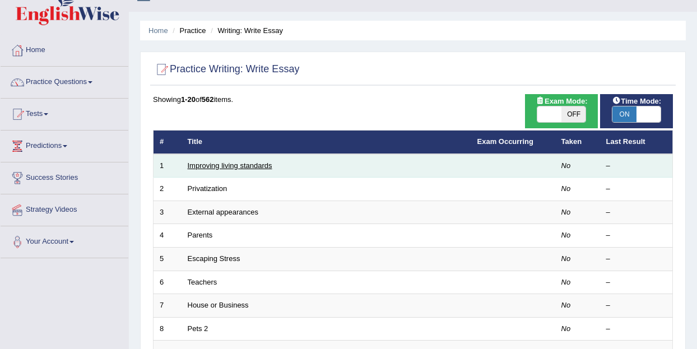
click at [228, 166] on link "Improving living standards" at bounding box center [230, 165] width 85 height 8
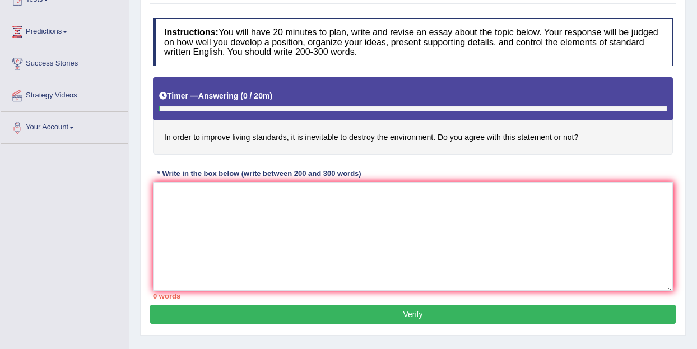
scroll to position [138, 0]
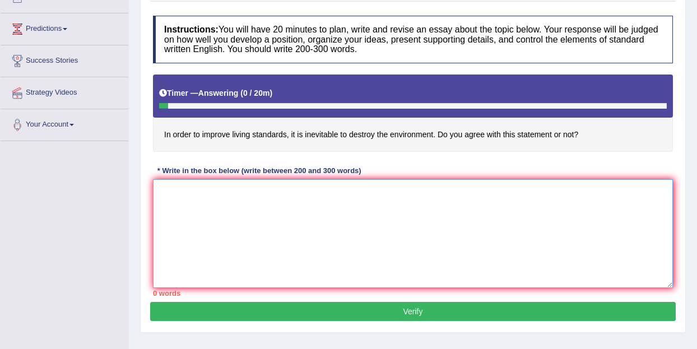
click at [165, 187] on textarea at bounding box center [413, 233] width 520 height 109
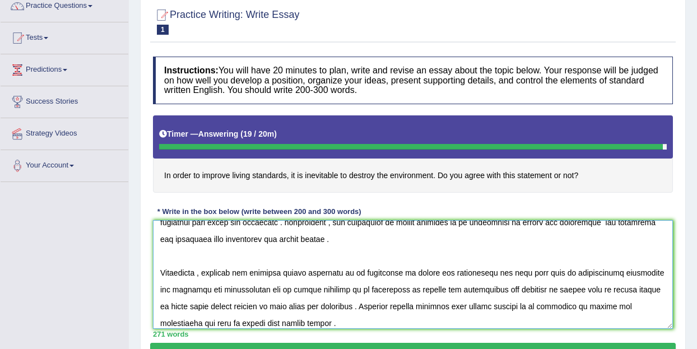
scroll to position [168, 0]
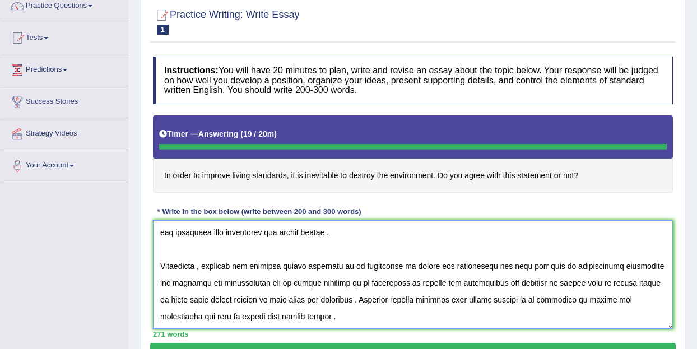
type textarea "The increasing influence of living starndars it is inevitable to destry the env…"
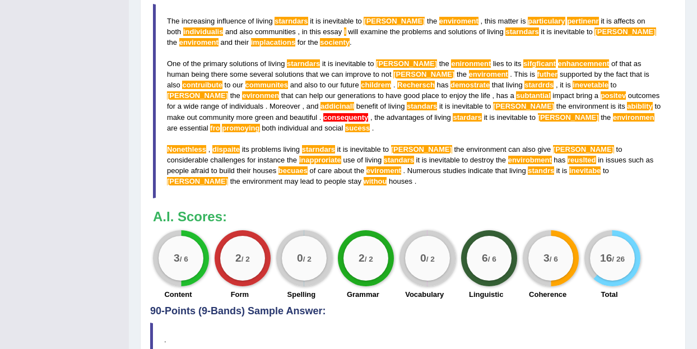
scroll to position [401, 0]
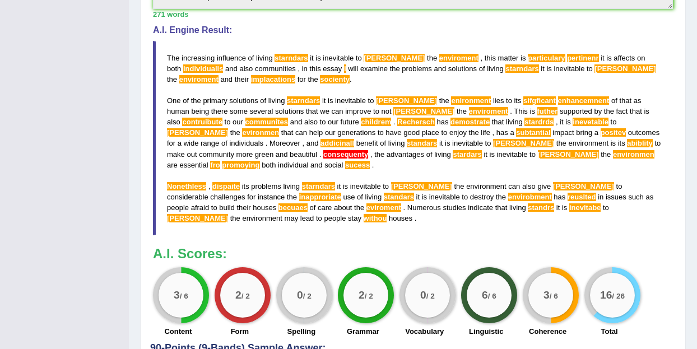
click at [323, 153] on span "consequenty" at bounding box center [345, 154] width 45 height 8
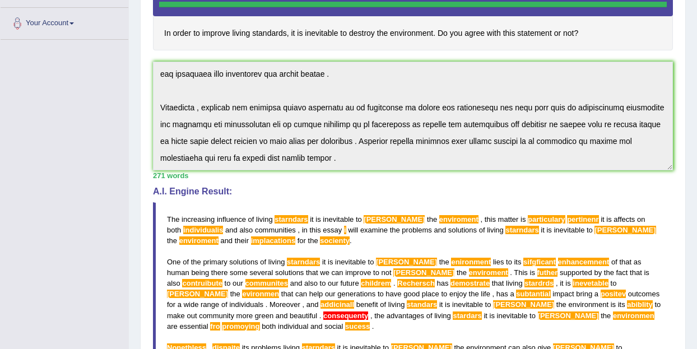
scroll to position [0, 0]
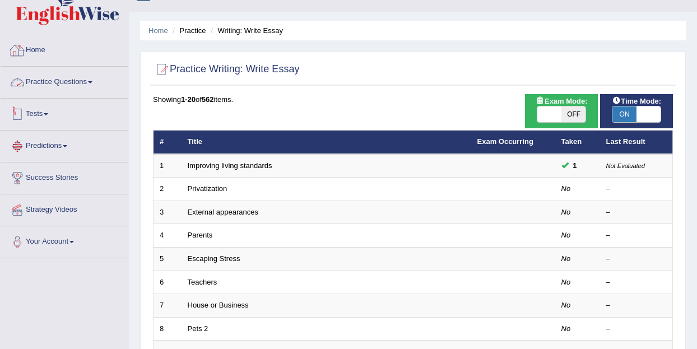
scroll to position [50, 0]
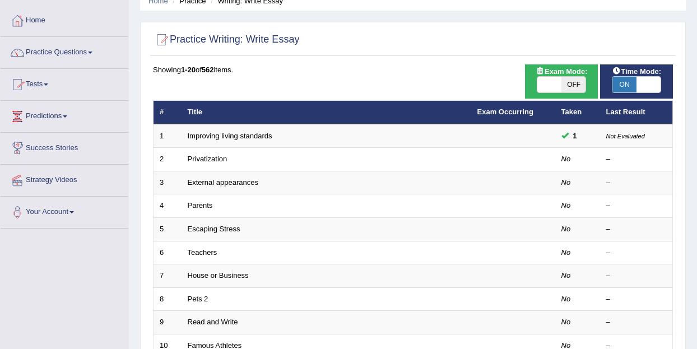
click at [100, 52] on link "Practice Questions" at bounding box center [65, 51] width 128 height 28
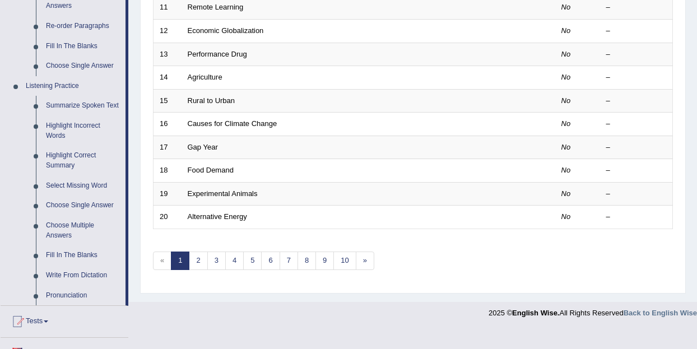
scroll to position [420, 0]
